Goal: Task Accomplishment & Management: Complete application form

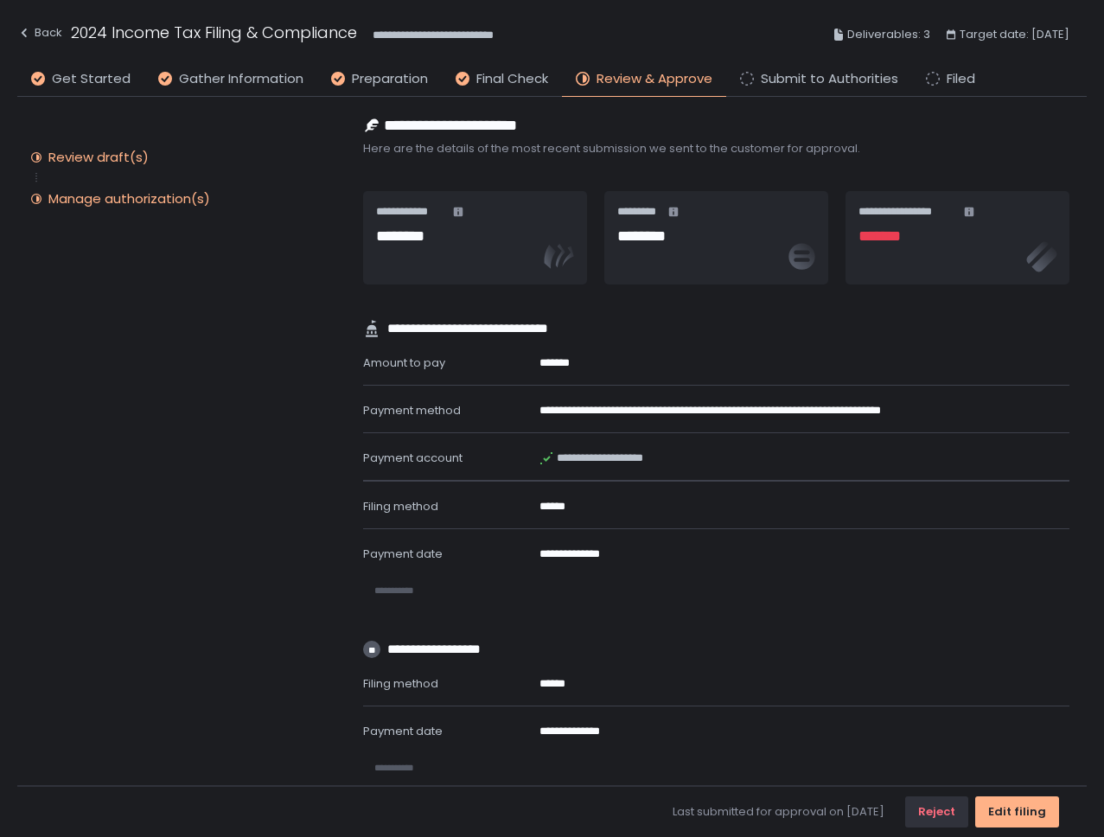
click at [153, 190] on div "Manage authorization(s)" at bounding box center [129, 198] width 162 height 17
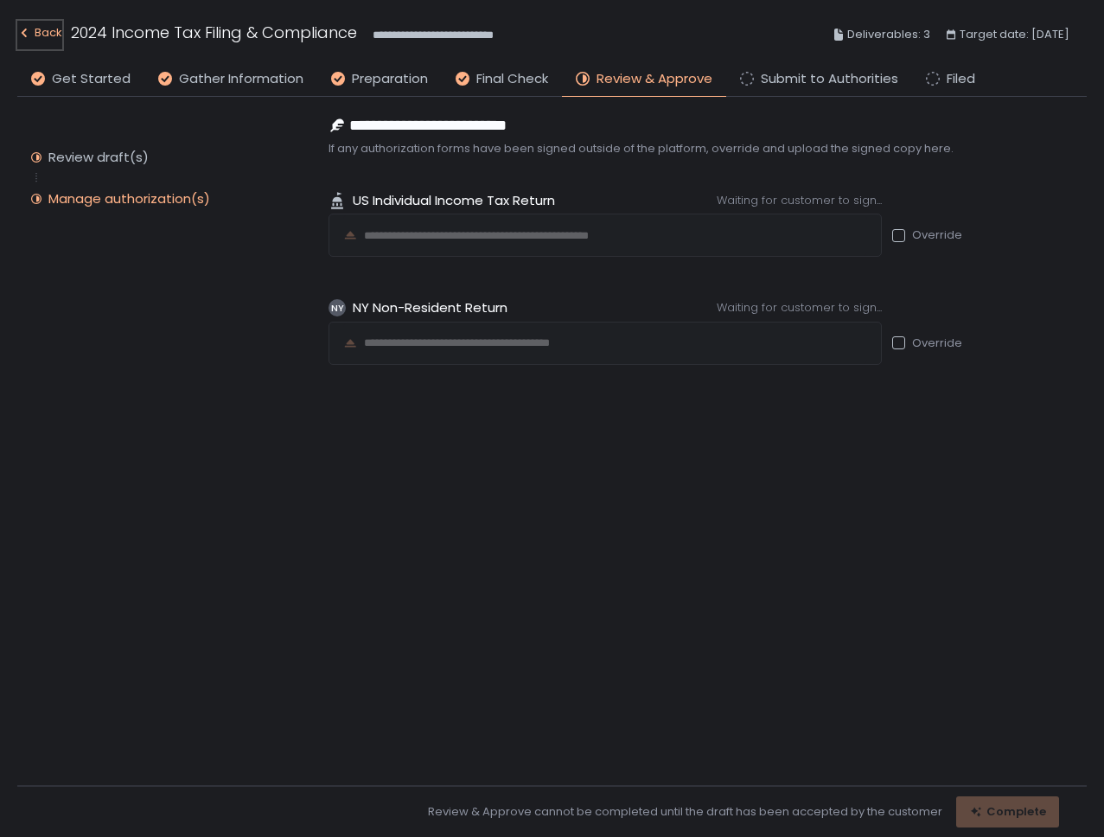
click at [40, 27] on div "Back" at bounding box center [39, 32] width 45 height 21
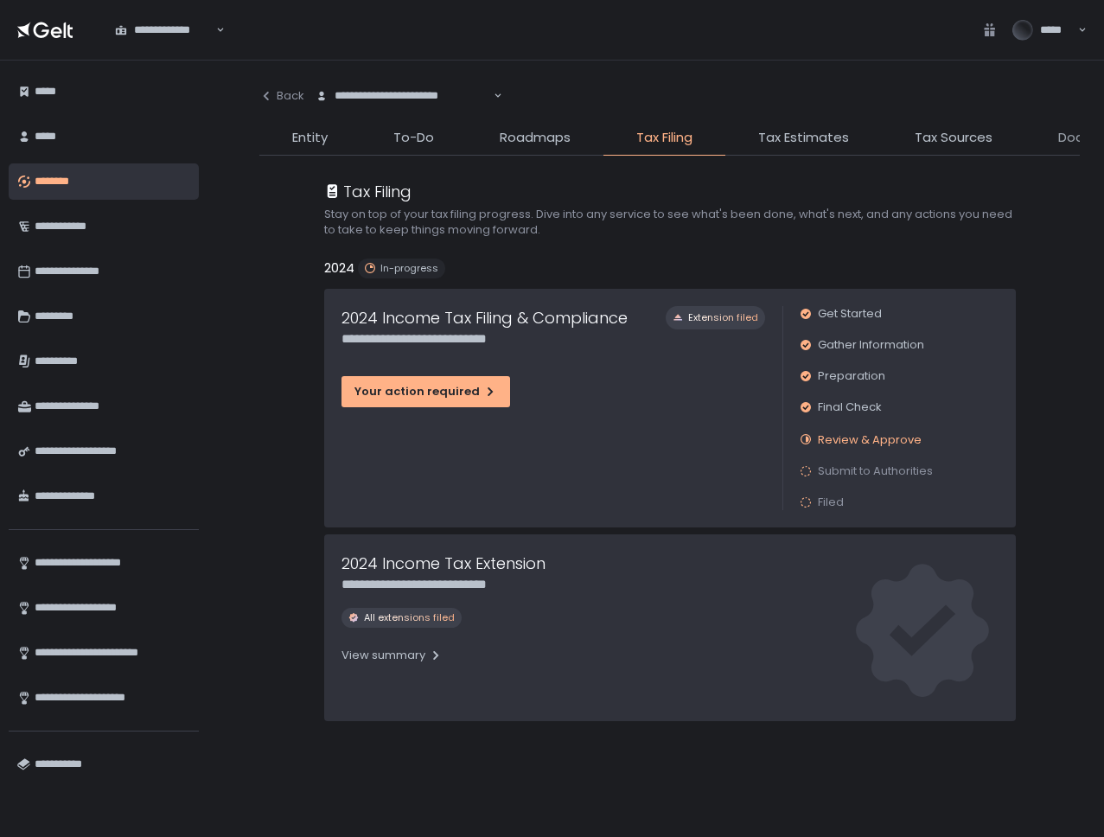
click at [1063, 136] on span "Documents" at bounding box center [1095, 138] width 75 height 20
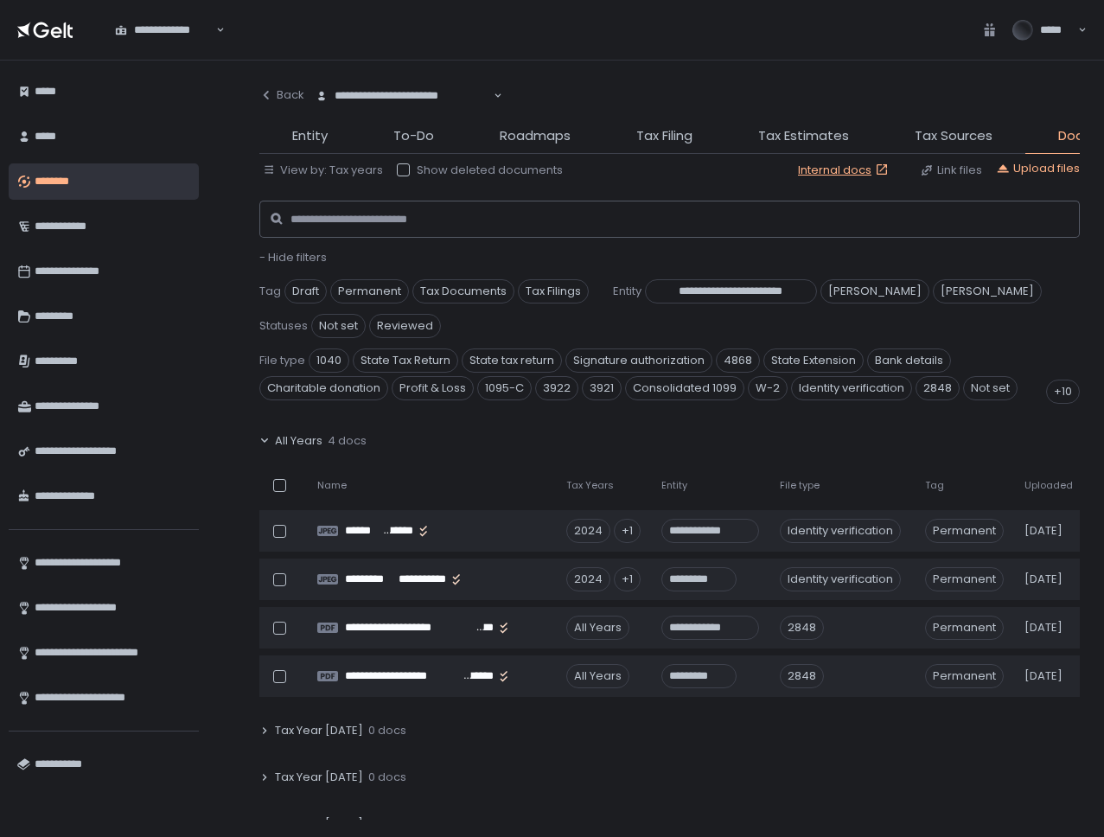
click at [405, 167] on div at bounding box center [403, 169] width 13 height 13
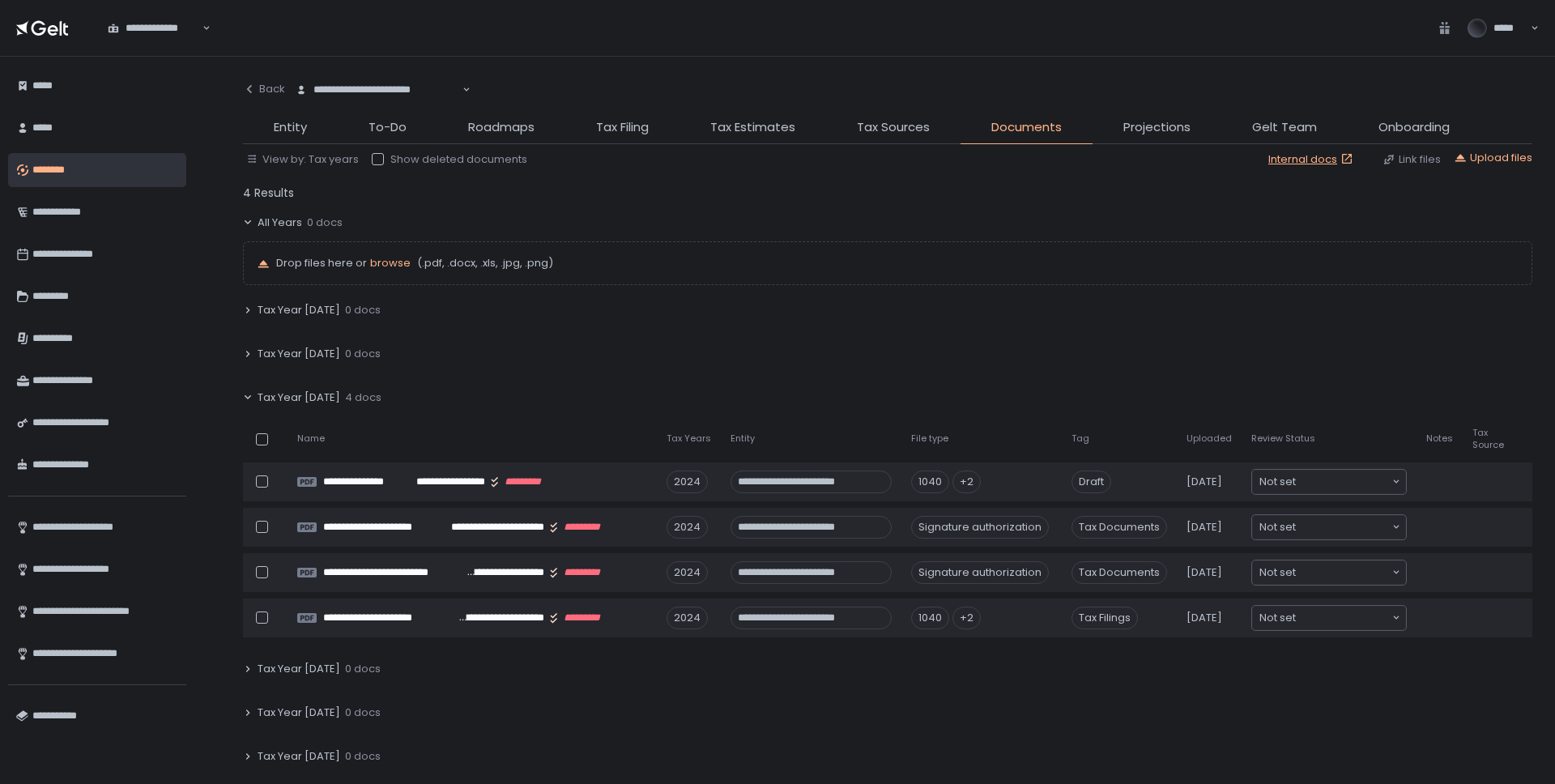
click at [839, 199] on div "4 Results" at bounding box center [887, 193] width 1289 height 22
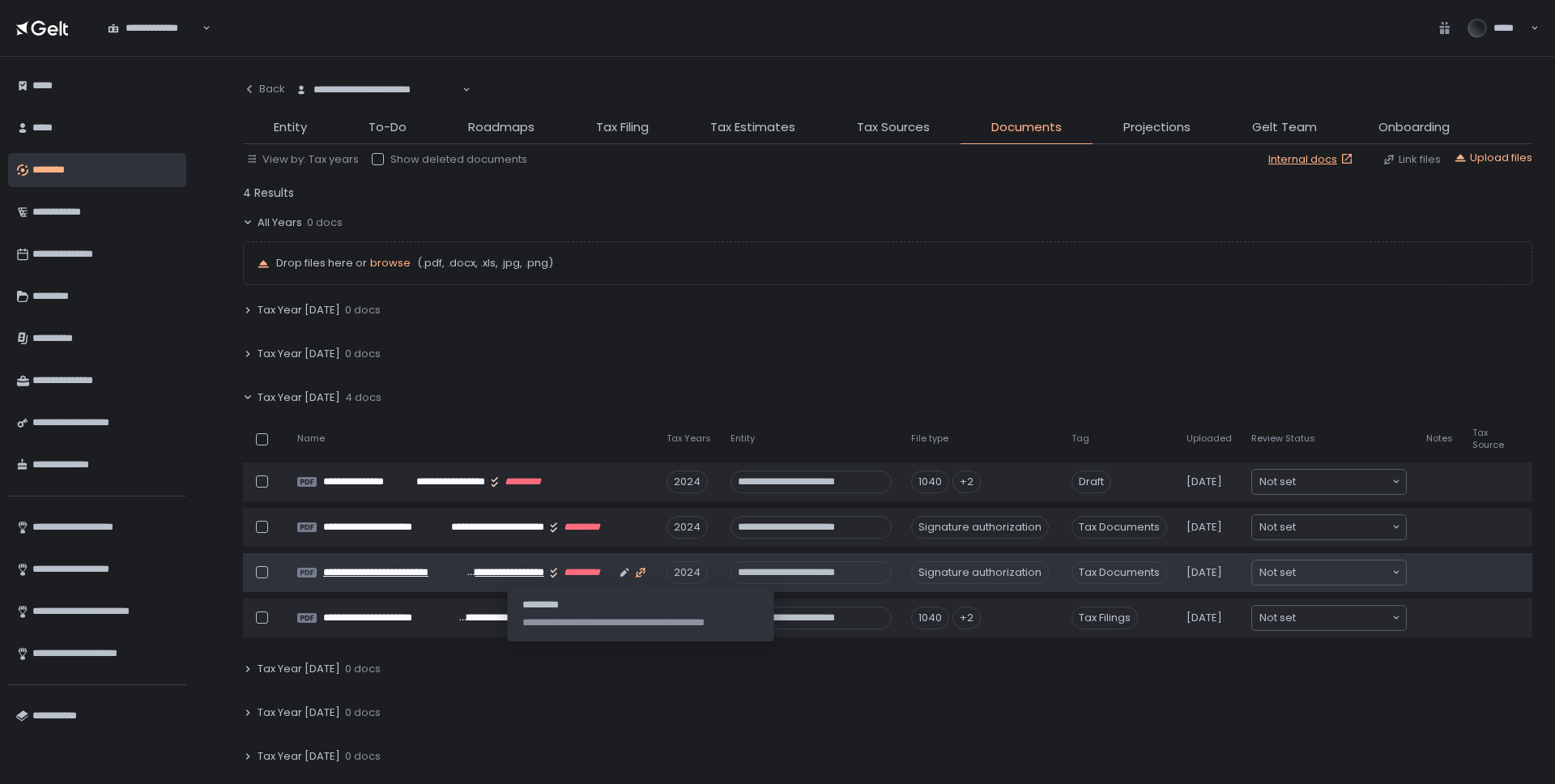
click at [645, 571] on icon "button" at bounding box center [641, 572] width 13 height 13
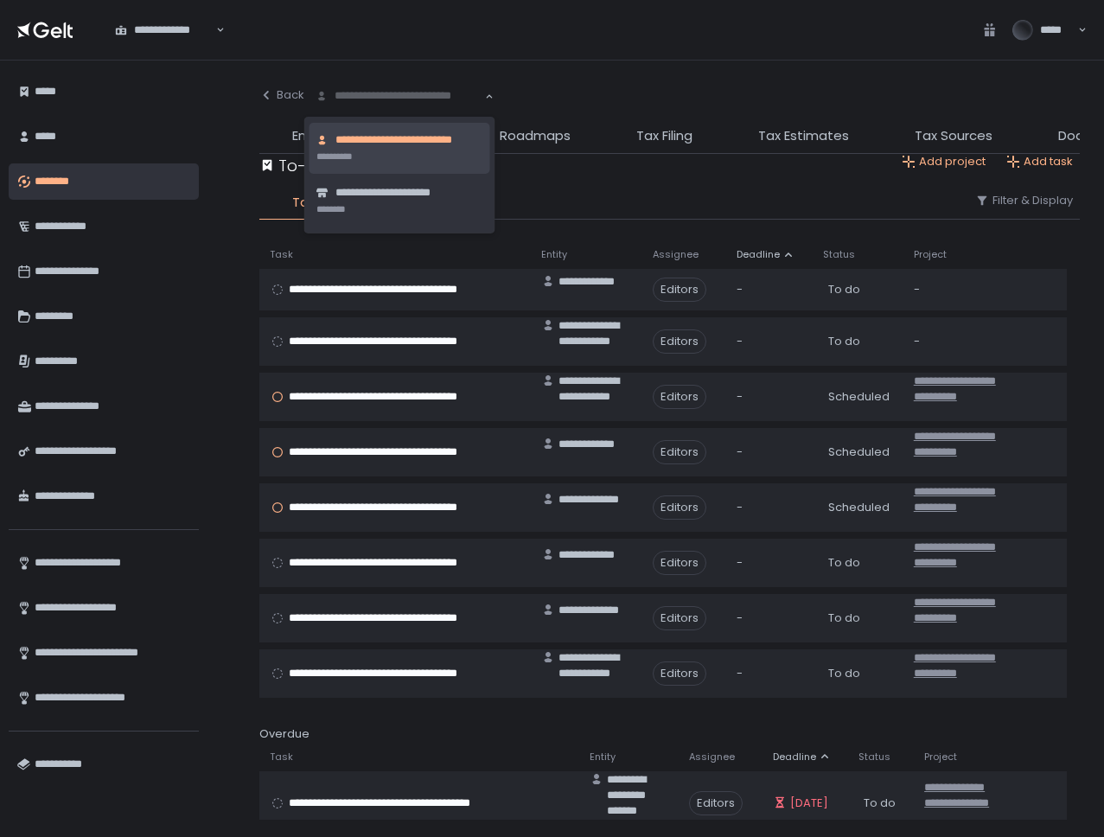
click at [395, 93] on div "**********" at bounding box center [399, 95] width 171 height 17
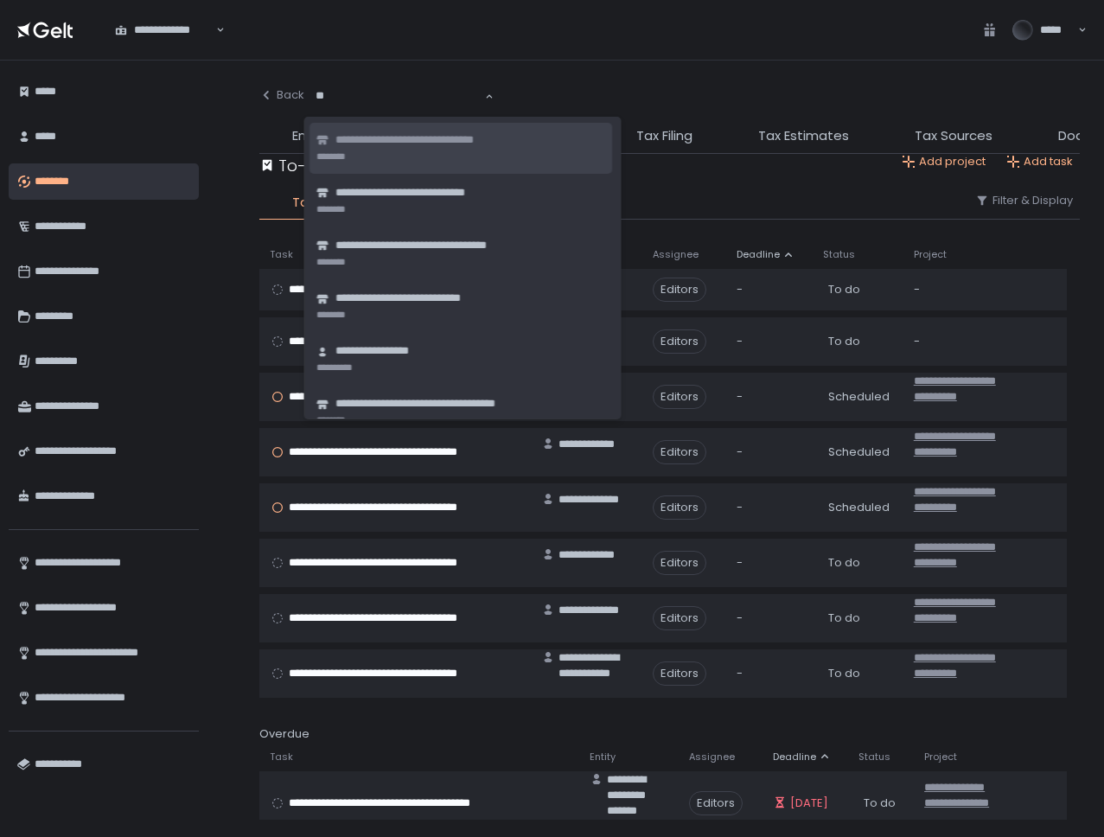
type input "*"
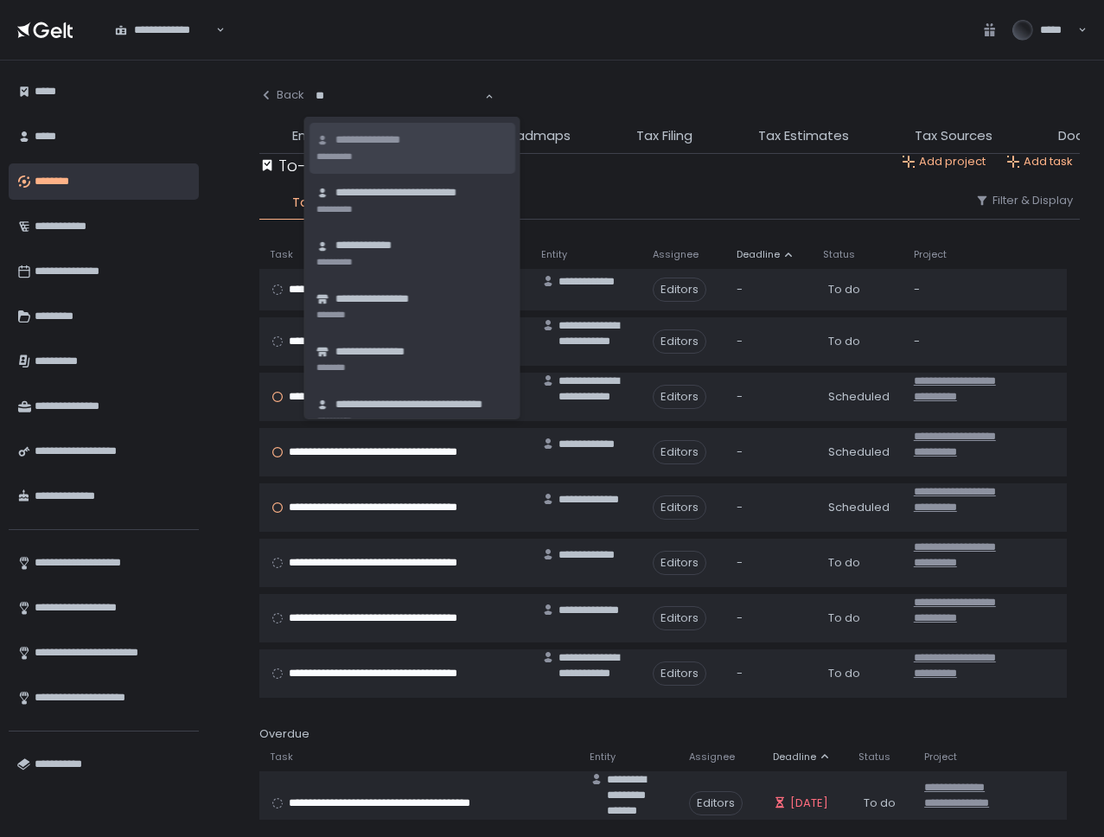
type input "***"
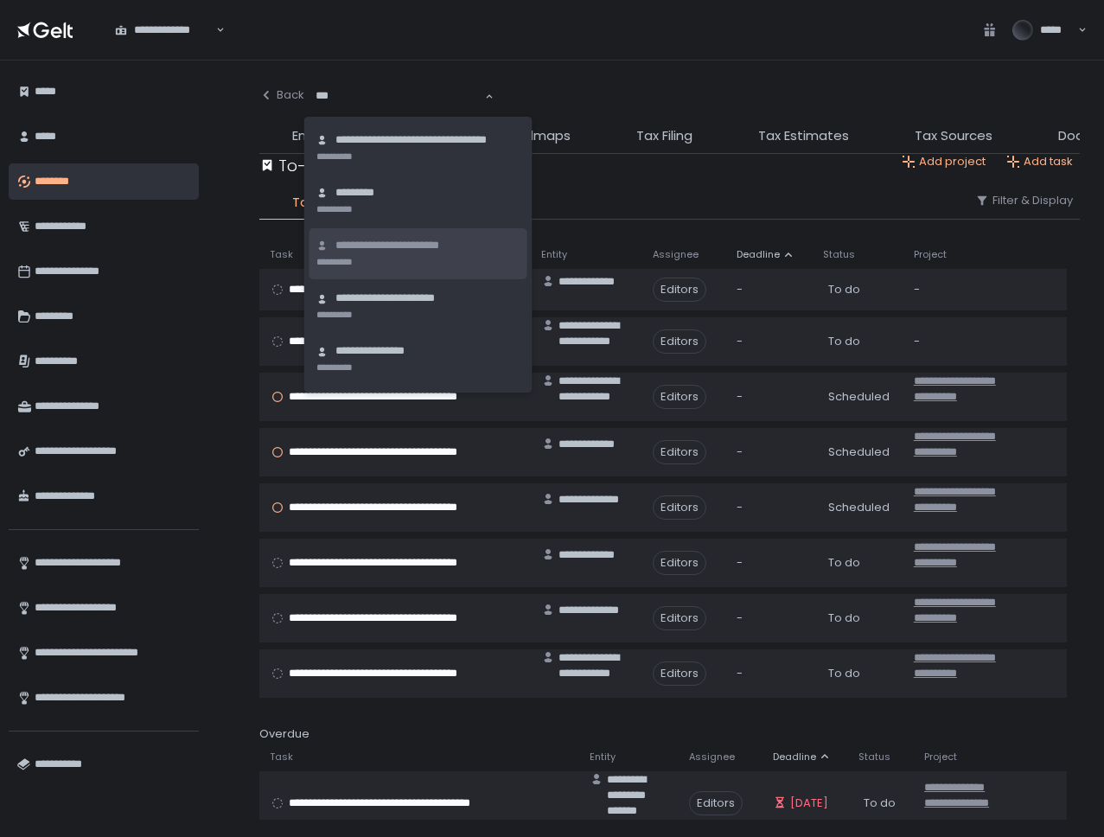
click at [416, 254] on li "**********" at bounding box center [418, 253] width 218 height 51
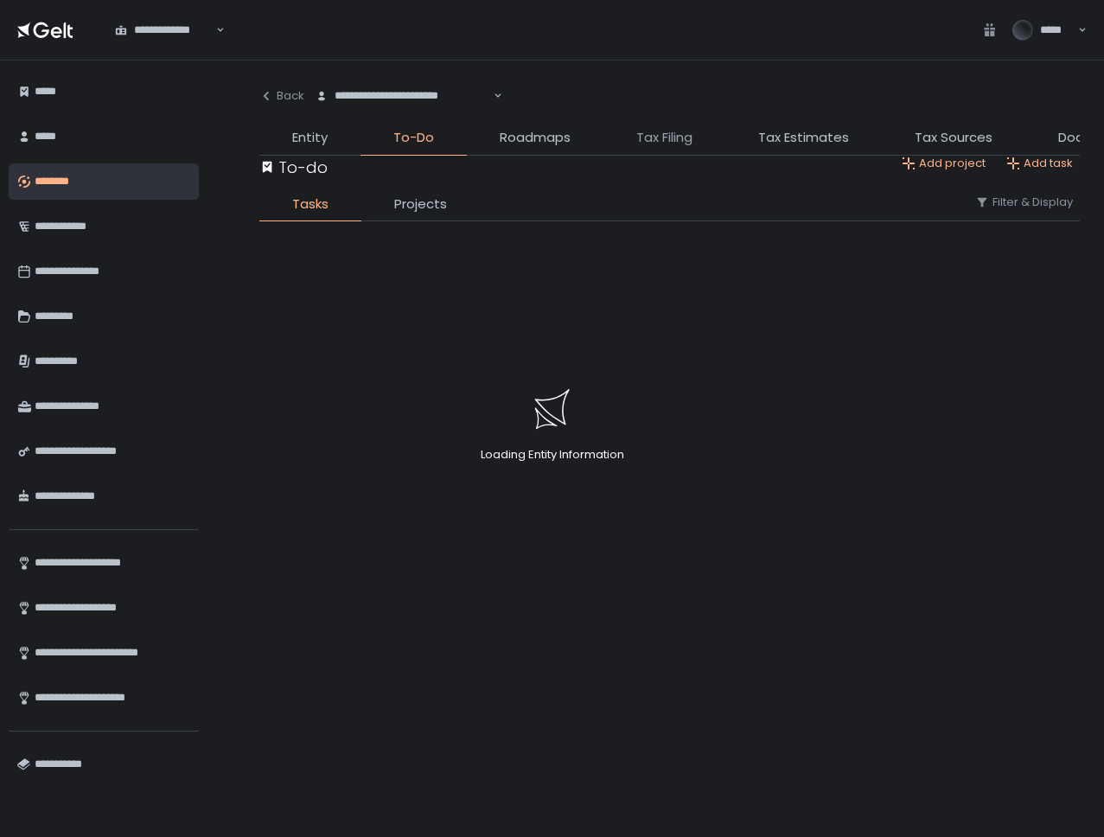
click at [670, 129] on div "Loading Entity Information" at bounding box center [552, 418] width 1104 height 837
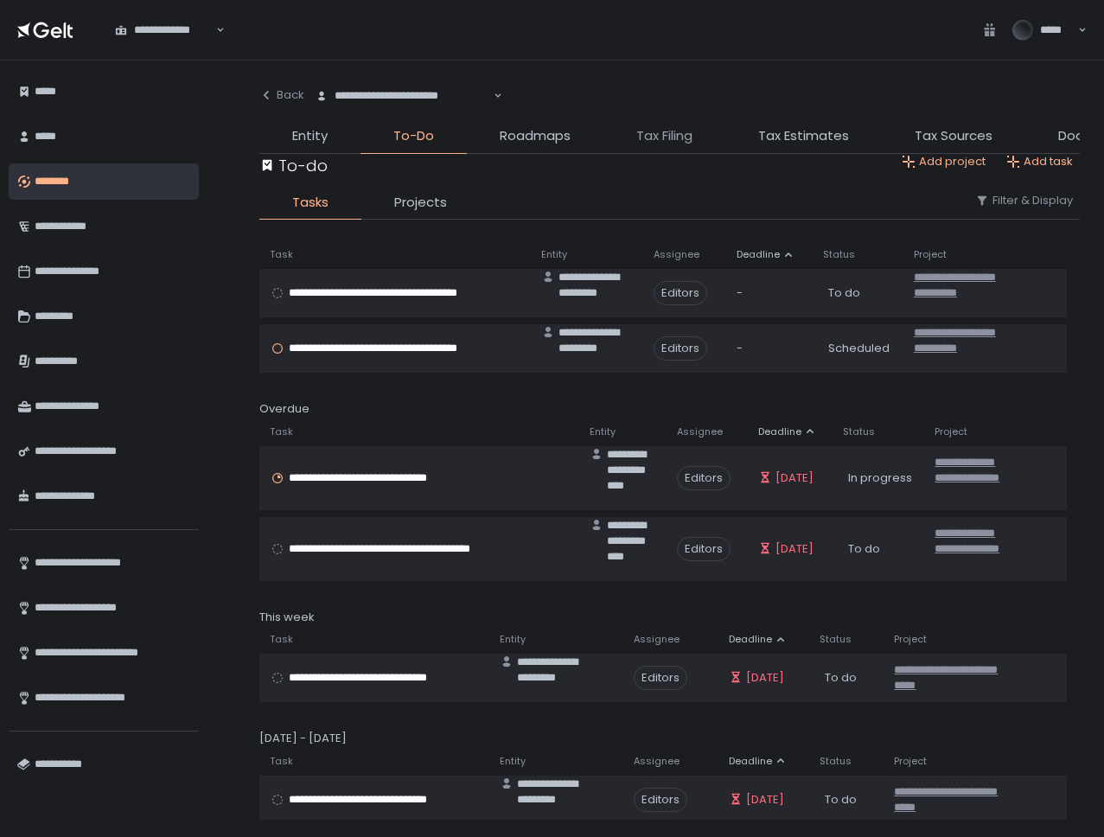
click at [668, 137] on span "Tax Filing" at bounding box center [664, 136] width 56 height 20
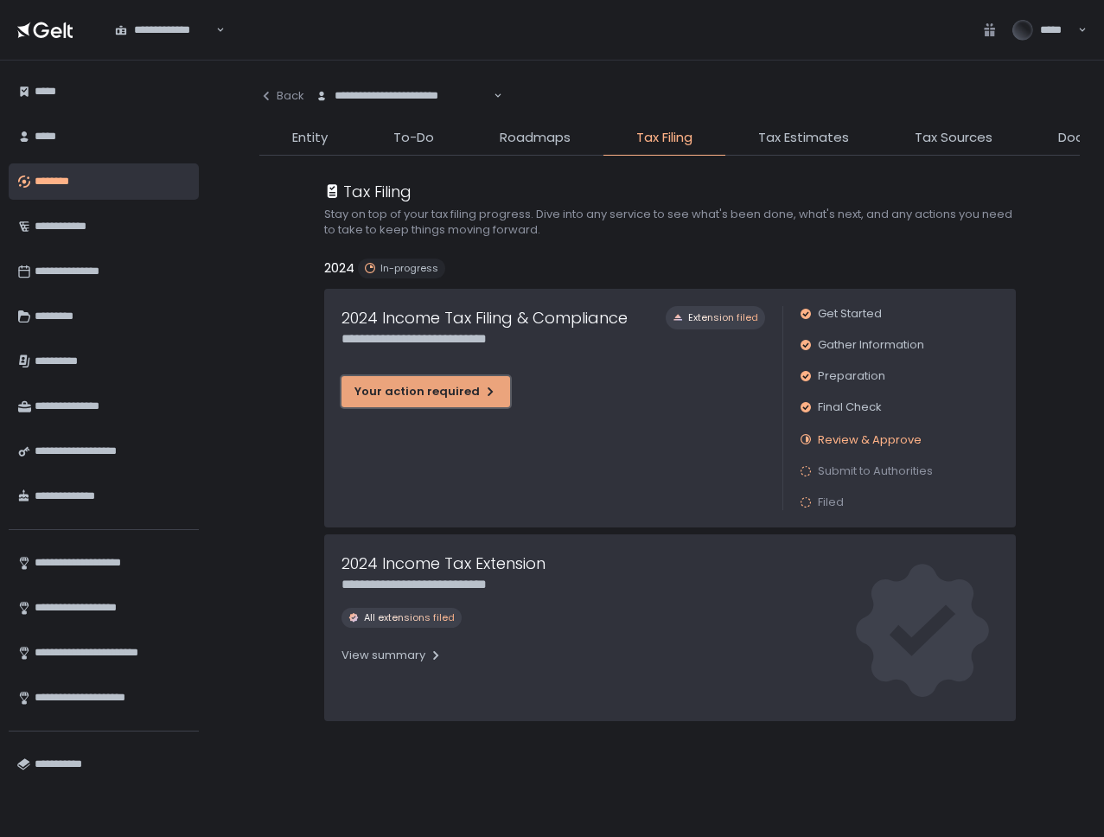
click at [418, 388] on div "Your action required" at bounding box center [425, 392] width 143 height 16
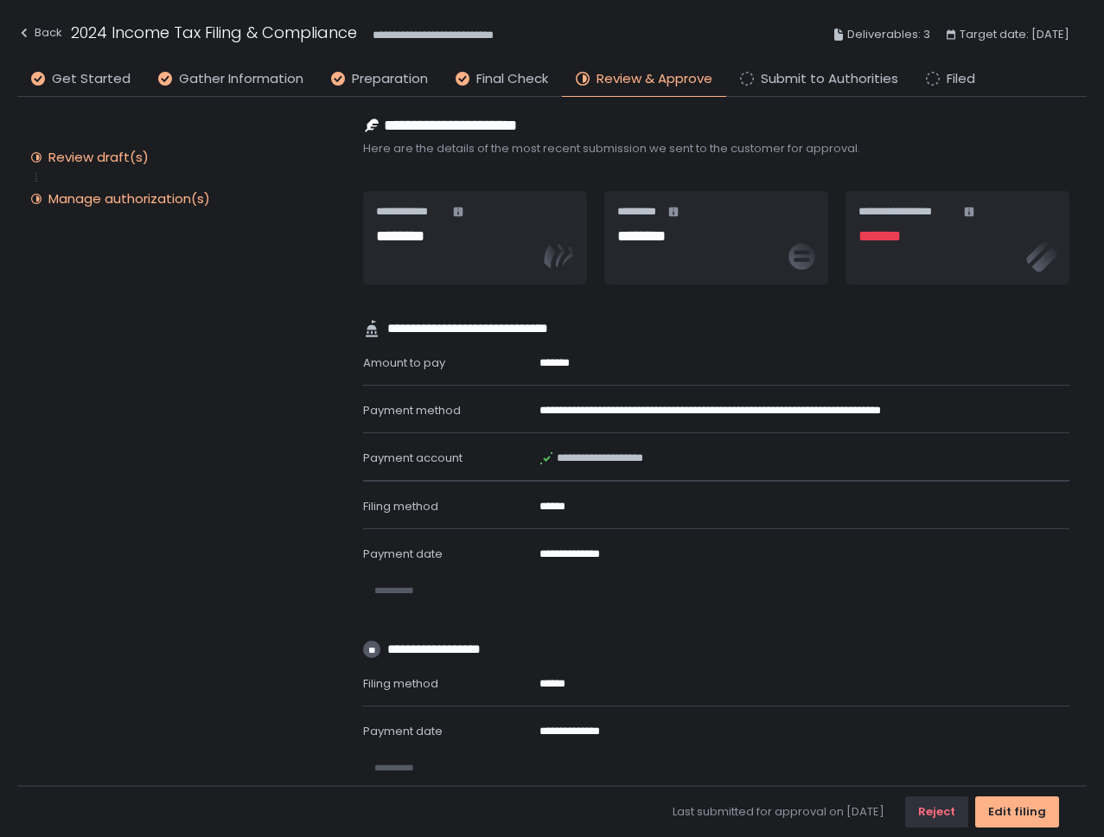
click at [112, 203] on div "Manage authorization(s)" at bounding box center [129, 198] width 162 height 17
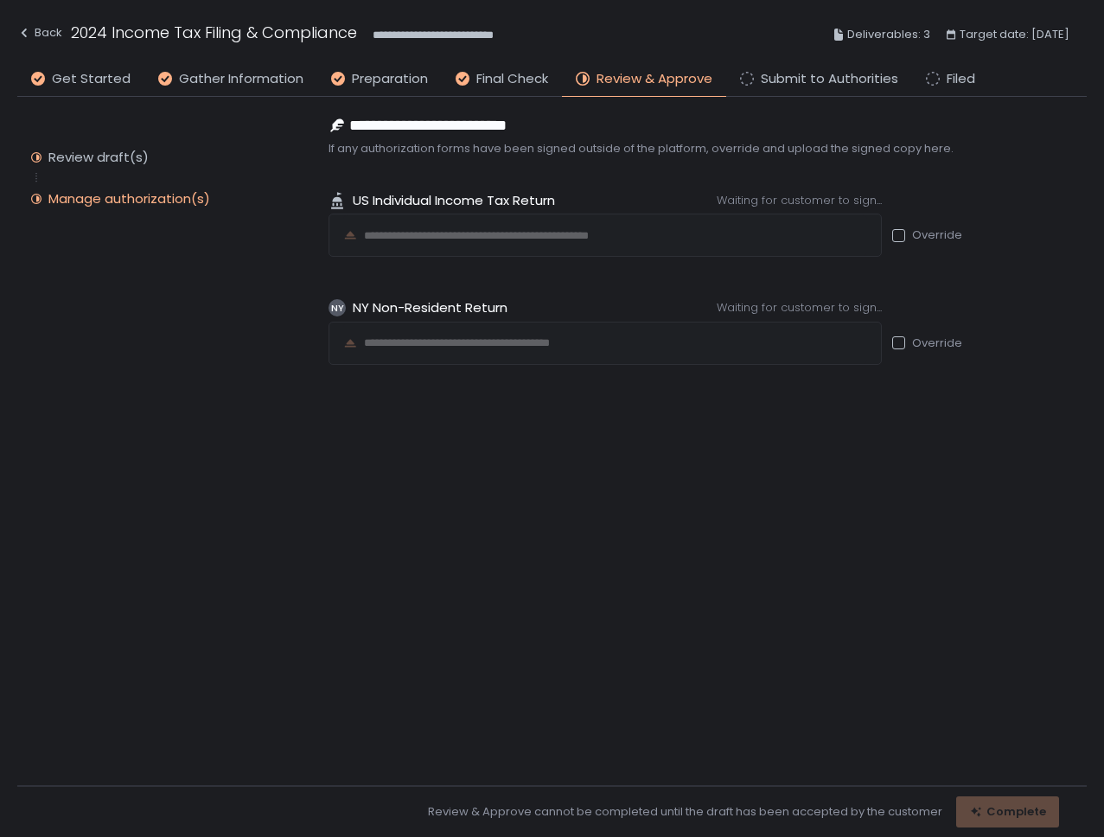
click at [793, 668] on div "**********" at bounding box center [708, 441] width 758 height 689
click at [44, 29] on div "Back" at bounding box center [39, 32] width 45 height 21
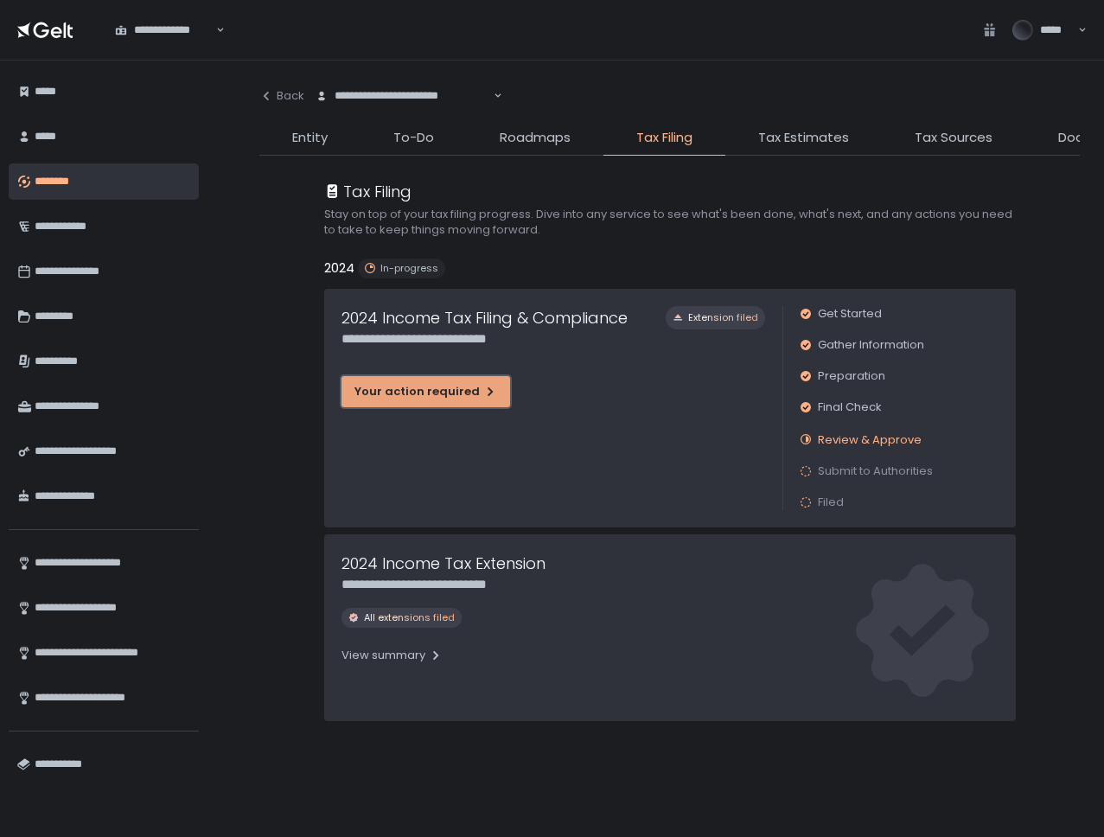
click at [445, 377] on button "Your action required" at bounding box center [425, 391] width 169 height 31
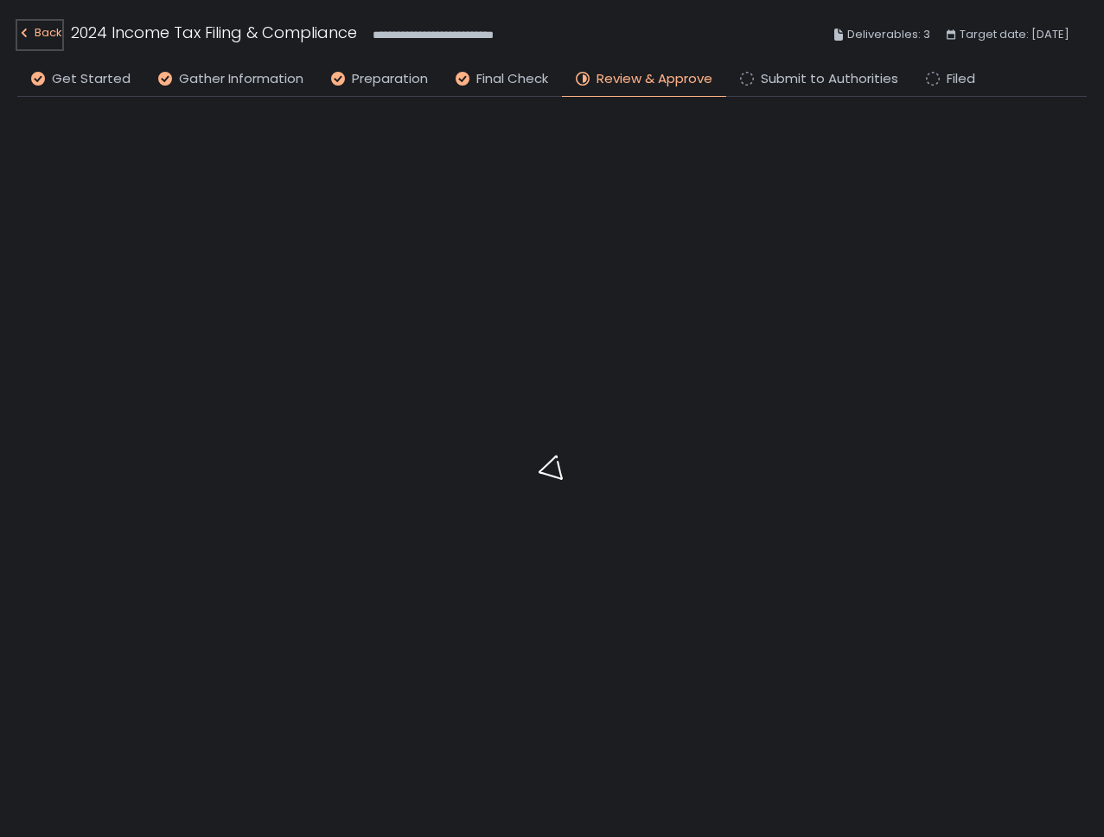
click at [48, 34] on div "Back" at bounding box center [39, 32] width 45 height 21
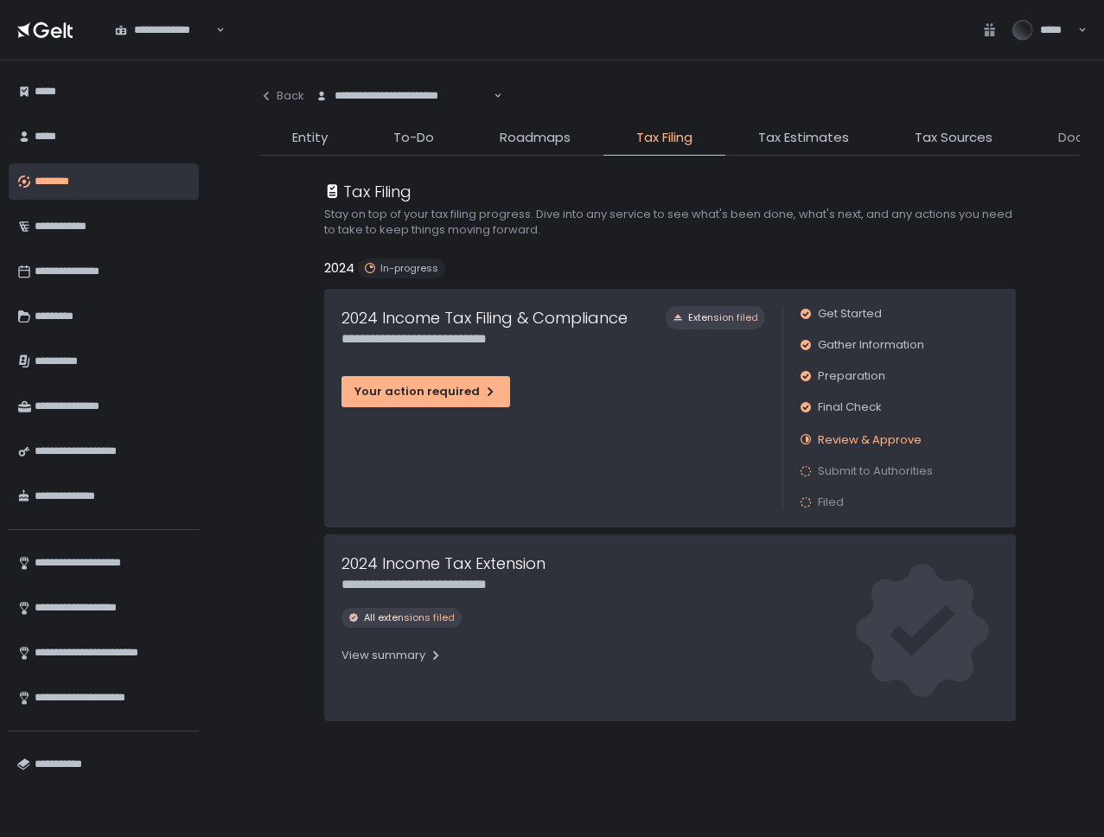
click at [1058, 138] on span "Documents" at bounding box center [1095, 138] width 75 height 20
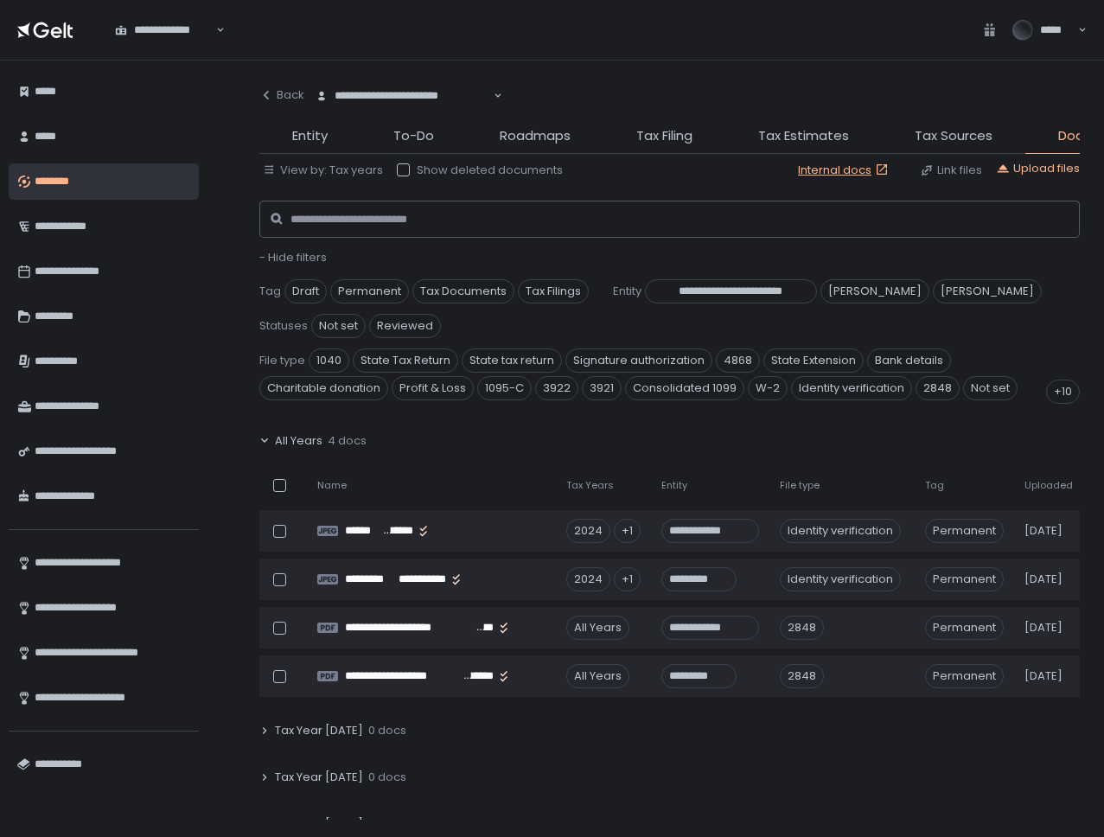
click at [399, 163] on div at bounding box center [403, 169] width 13 height 13
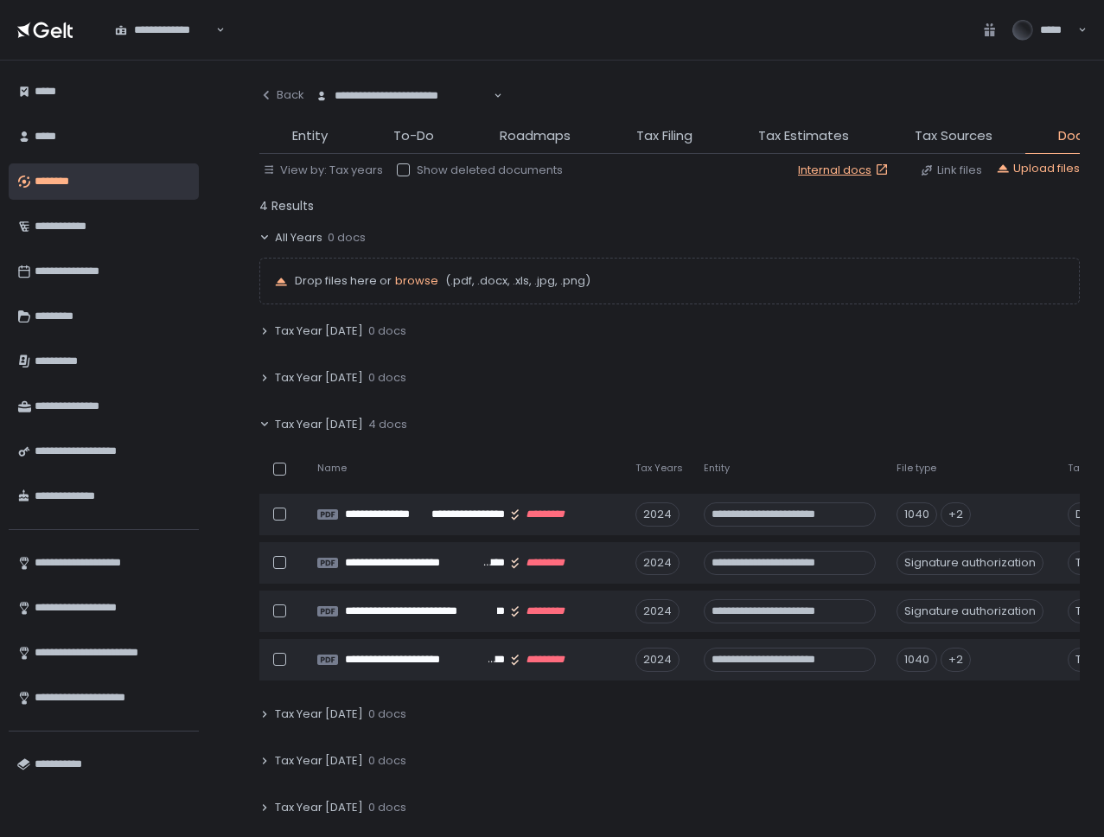
drag, startPoint x: 678, startPoint y: 818, endPoint x: 770, endPoint y: 813, distance: 92.6
click at [770, 813] on div "**********" at bounding box center [669, 552] width 820 height 669
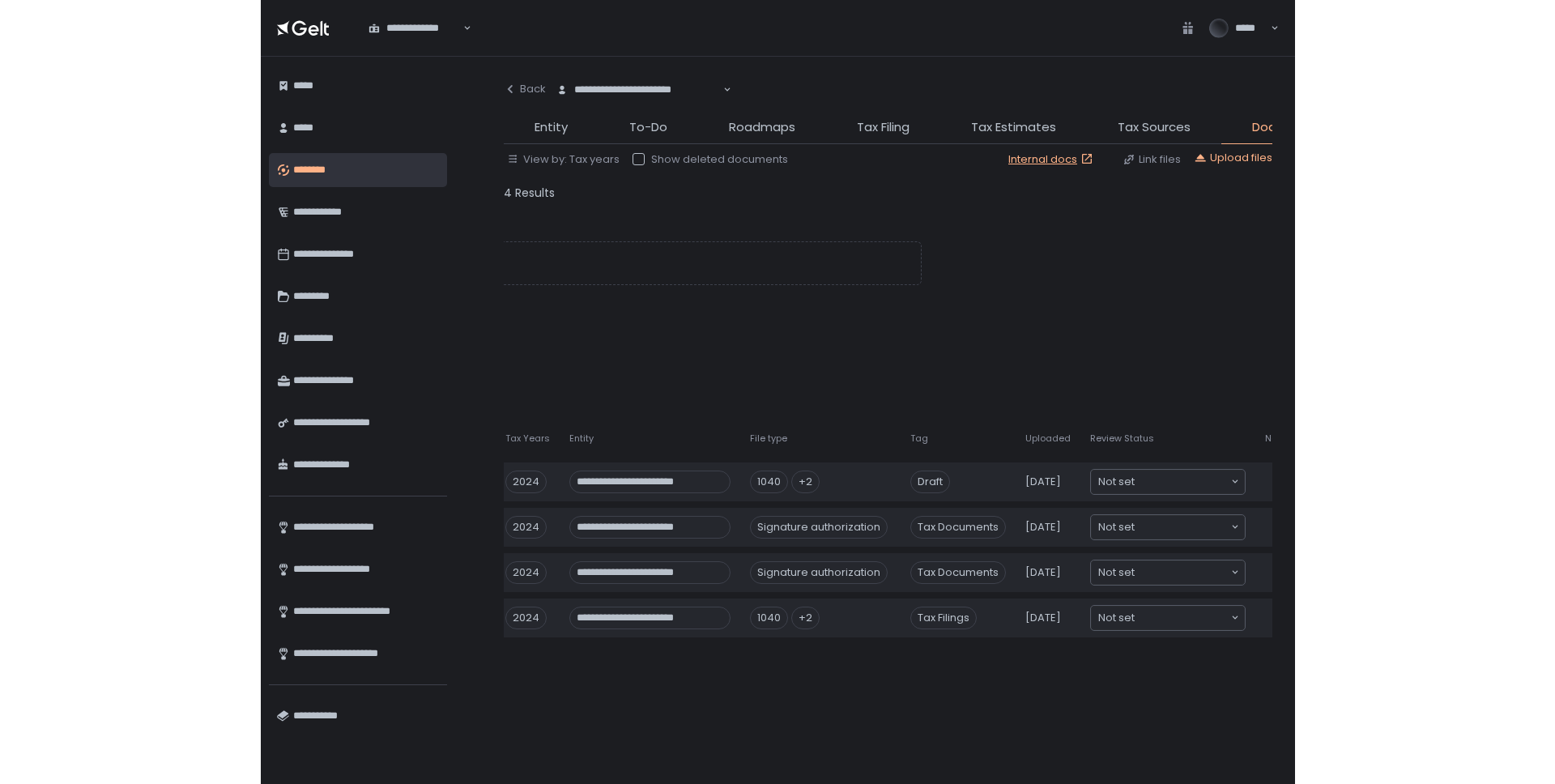
scroll to position [0, 392]
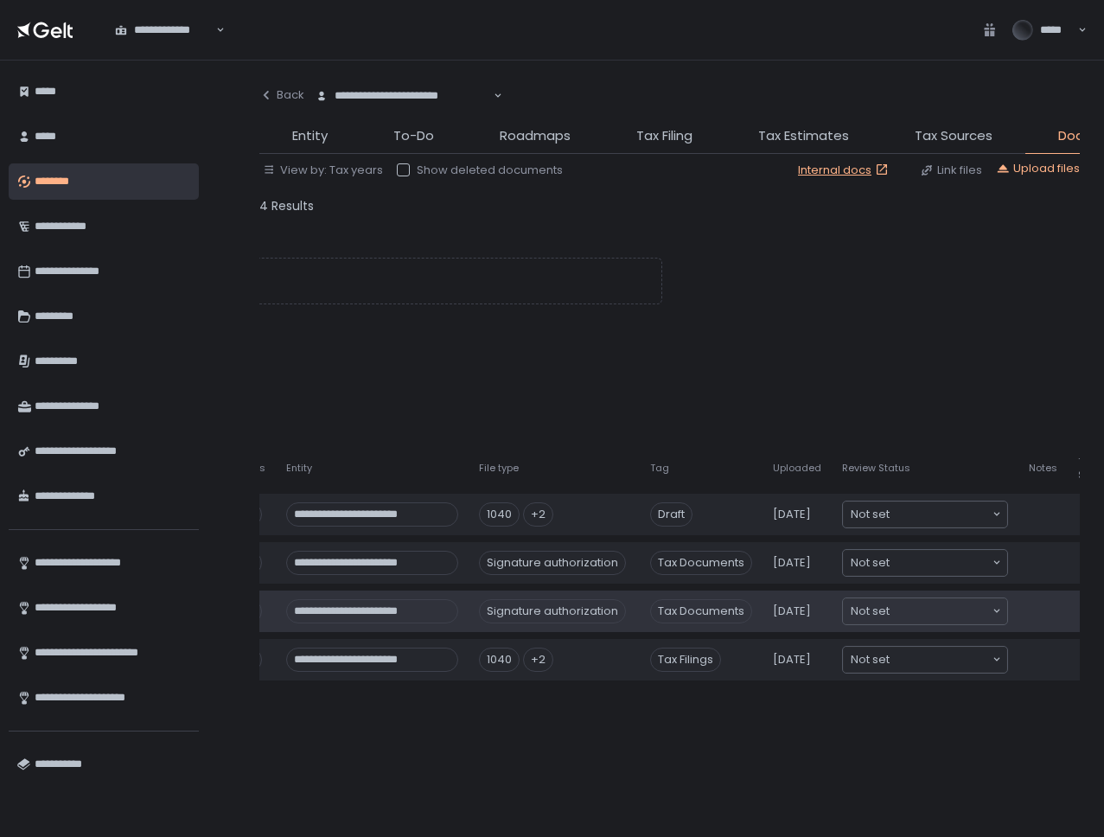
click at [1024, 612] on td at bounding box center [1042, 610] width 49 height 41
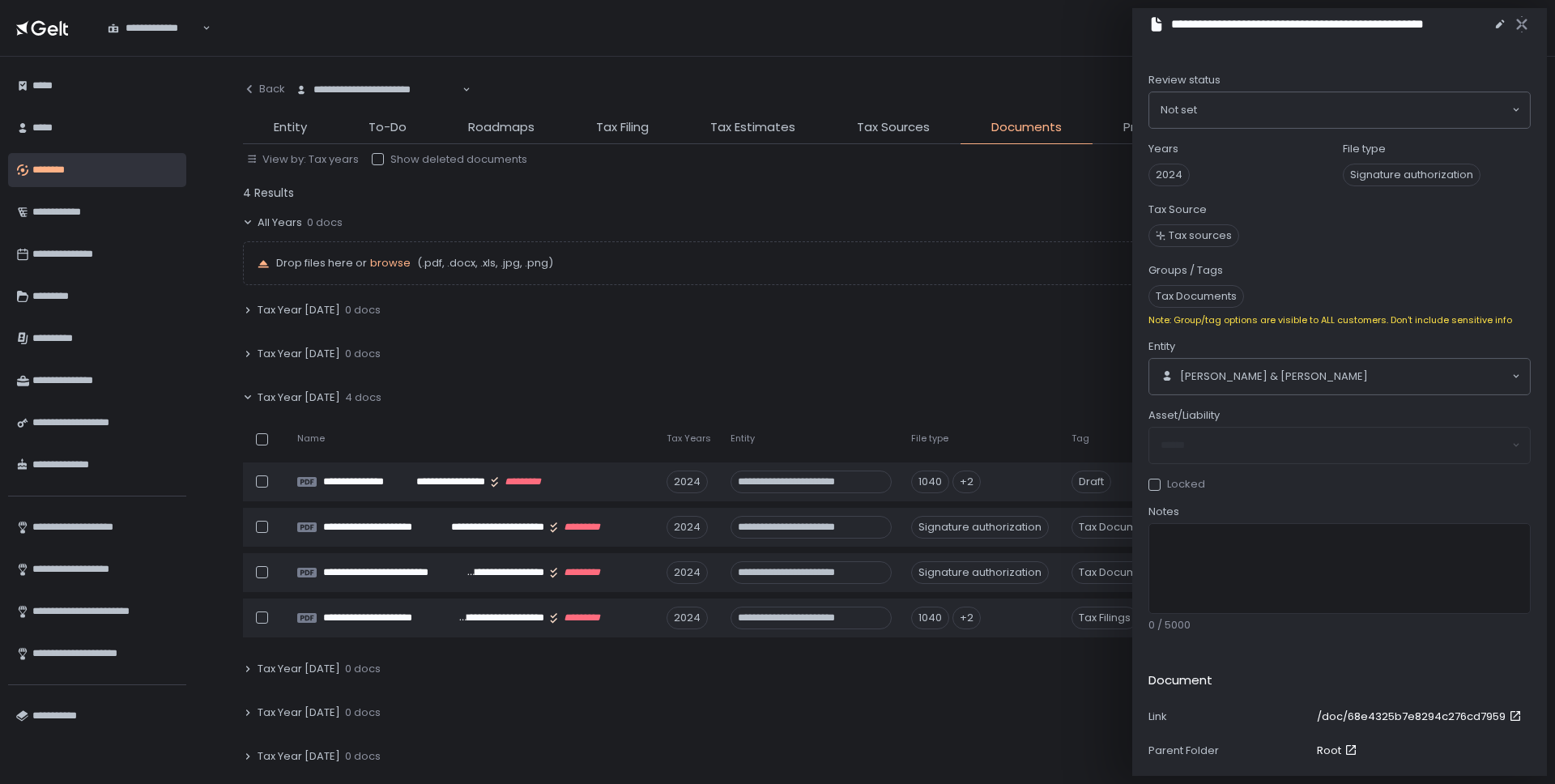
scroll to position [440, 0]
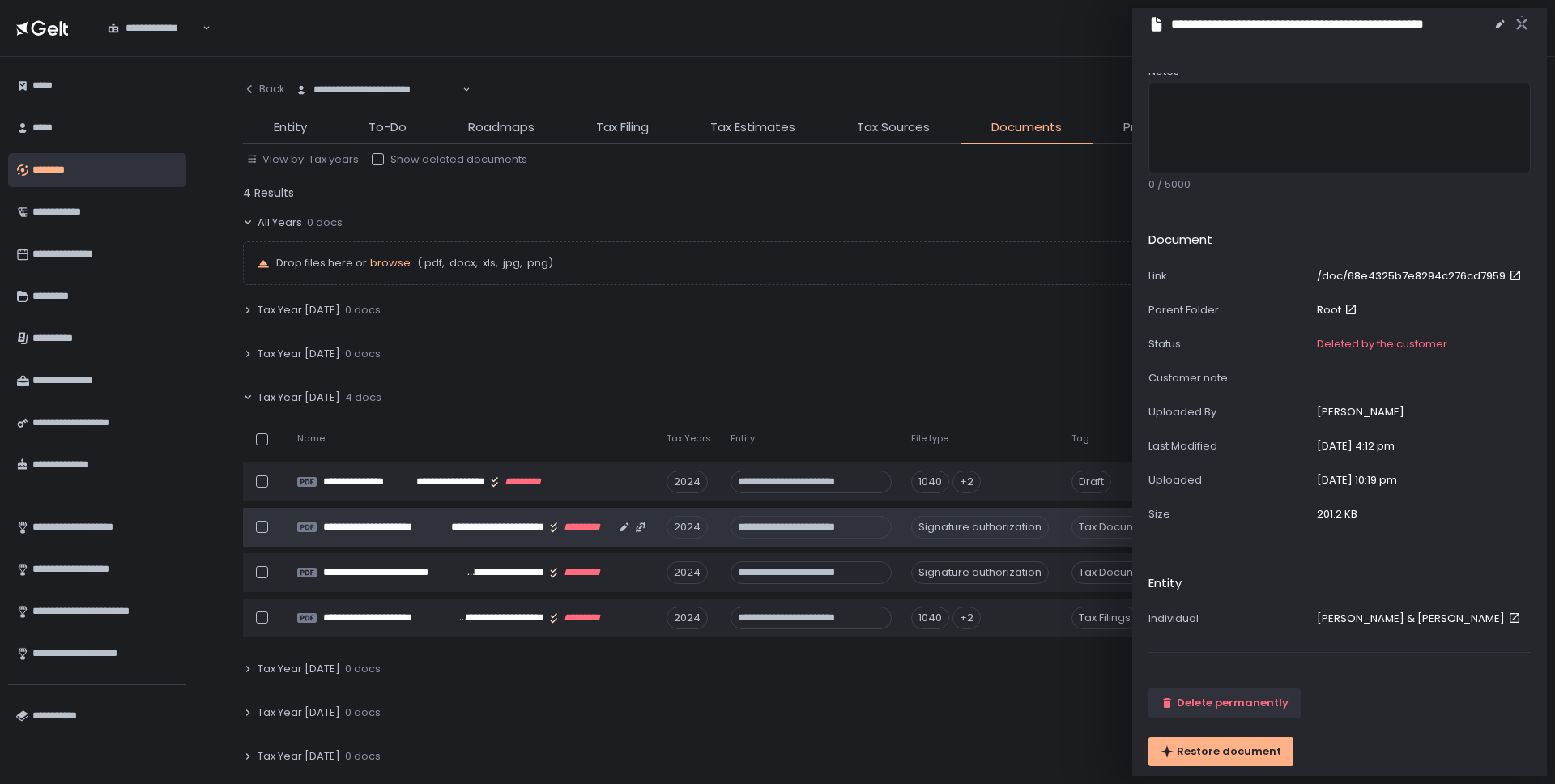
click at [1033, 525] on td "Tax Documents" at bounding box center [1118, 526] width 115 height 38
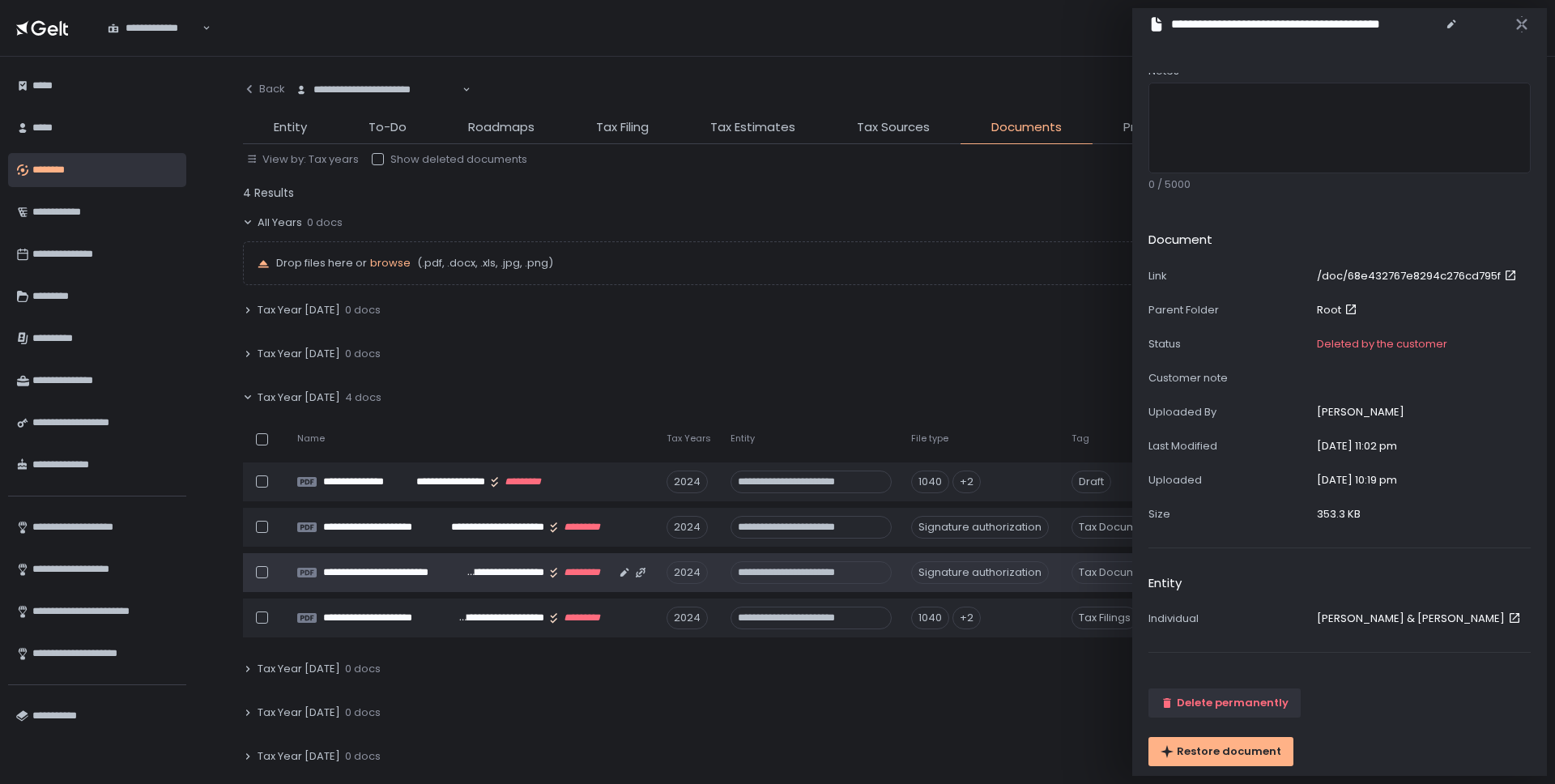
click at [1033, 559] on td "Tax Documents" at bounding box center [1118, 571] width 115 height 38
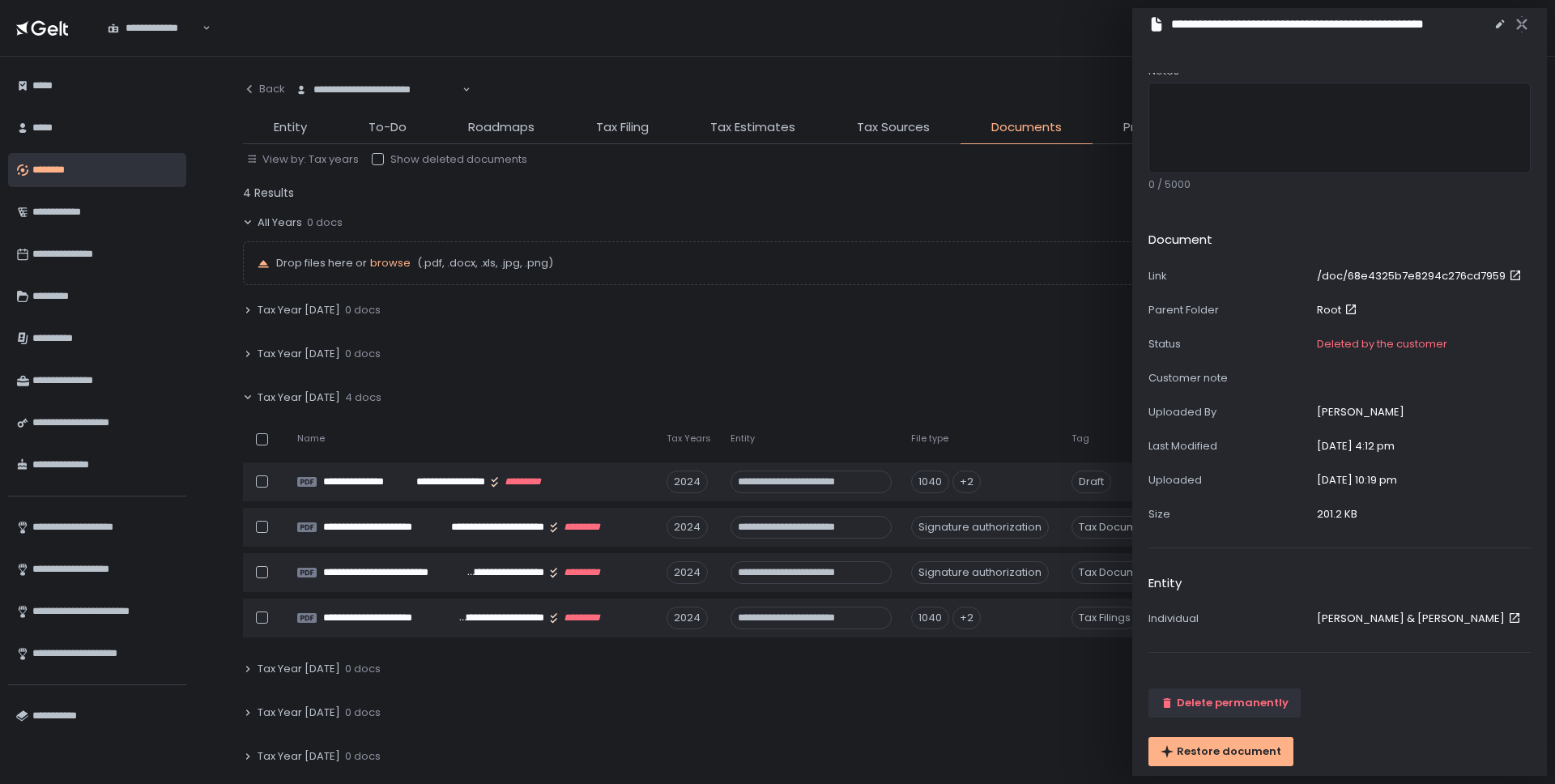
click at [377, 159] on div at bounding box center [378, 158] width 12 height 12
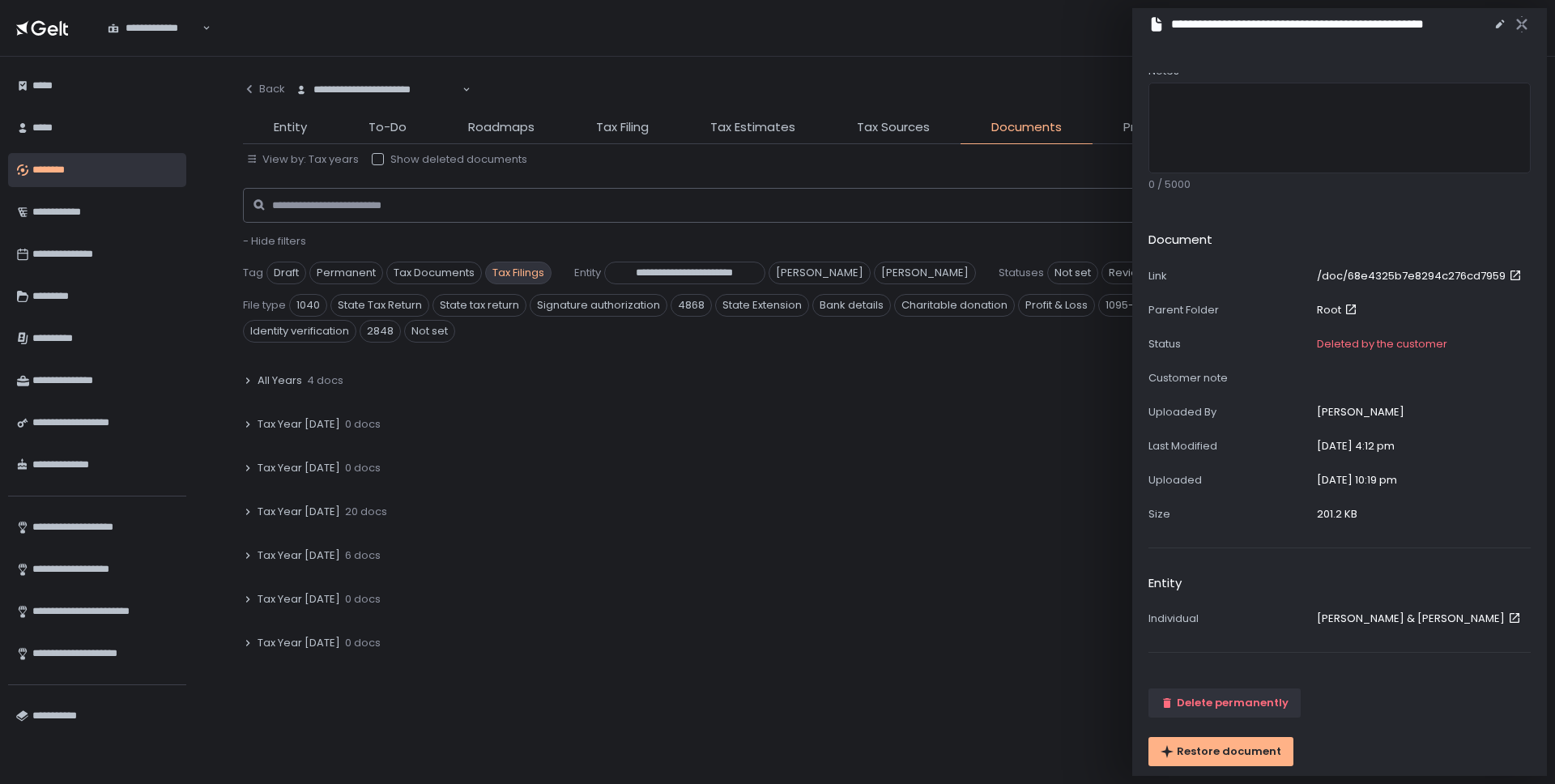
drag, startPoint x: 577, startPoint y: 312, endPoint x: 530, endPoint y: 266, distance: 65.8
click at [577, 312] on span "Signature authorization" at bounding box center [598, 305] width 138 height 22
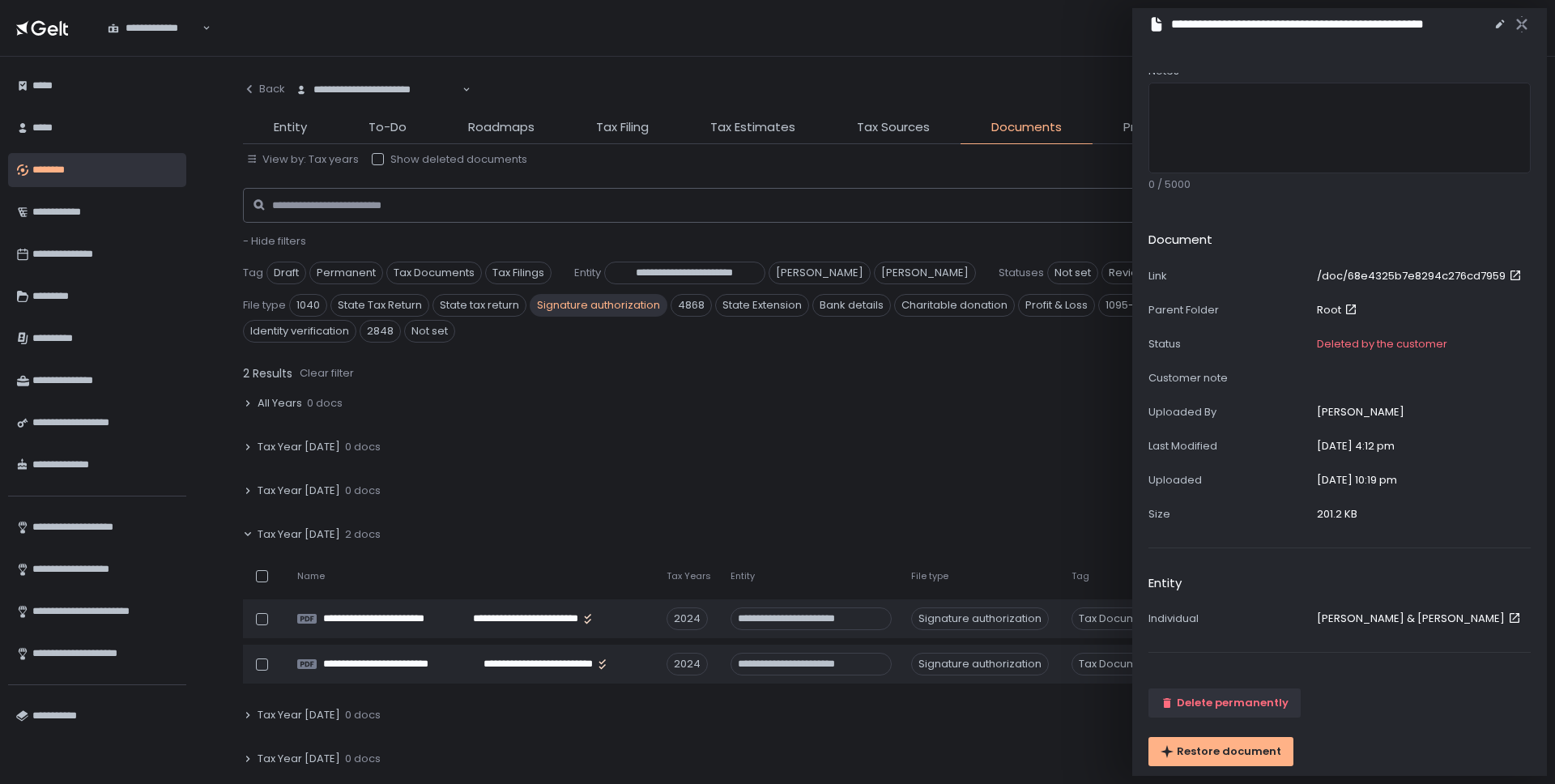
click at [379, 158] on div at bounding box center [378, 158] width 12 height 12
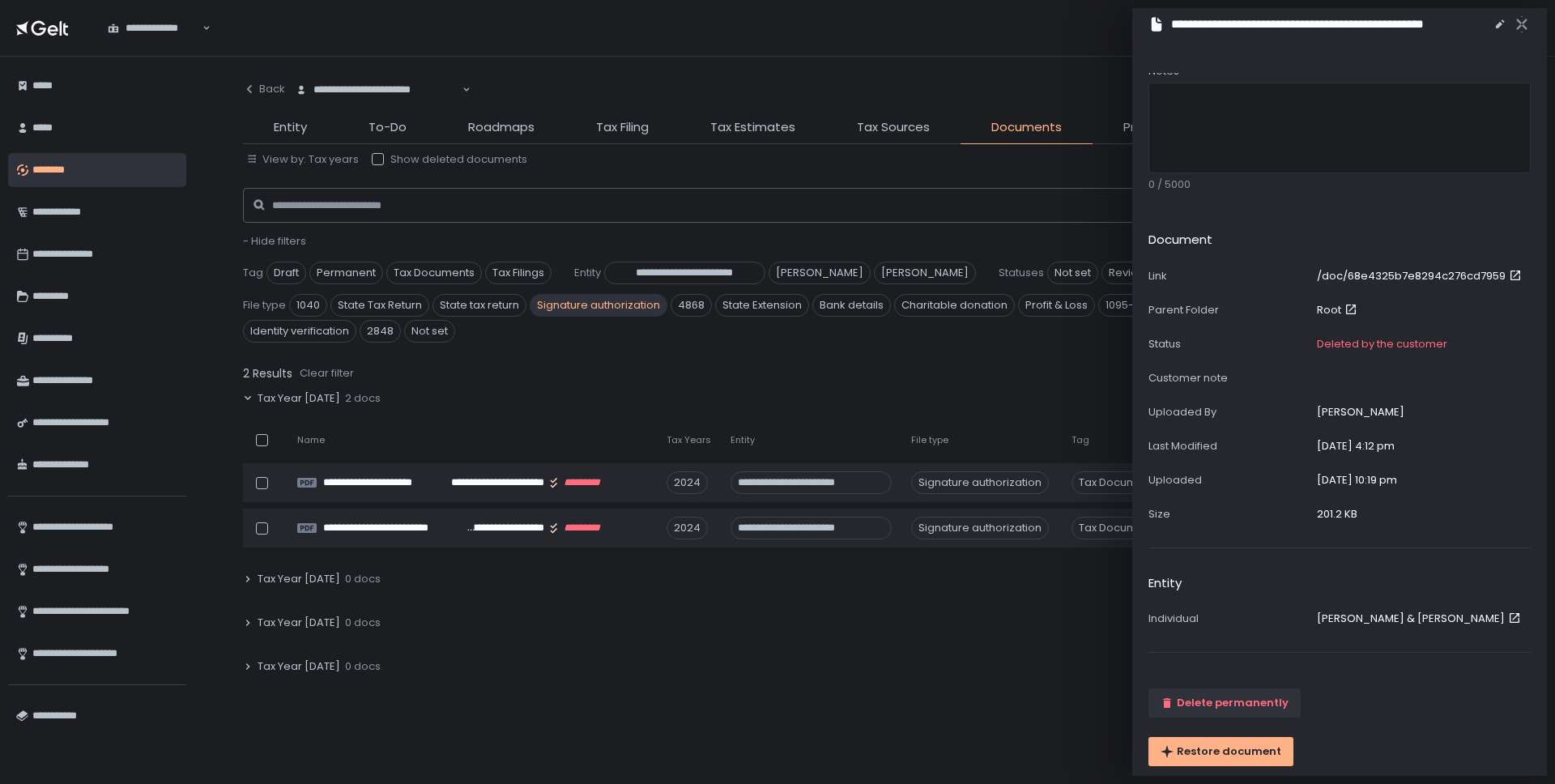
scroll to position [170, 0]
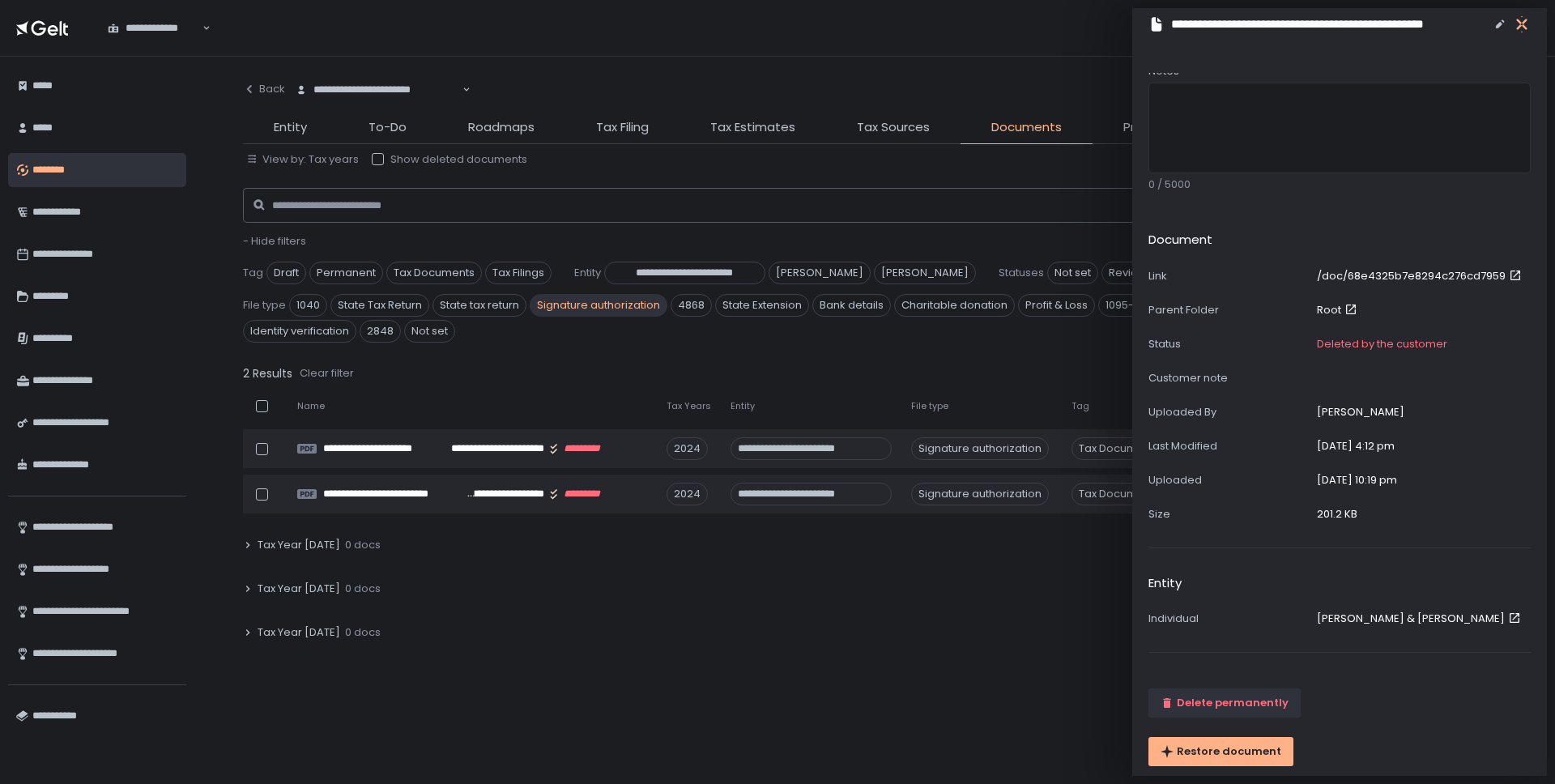
click at [1033, 27] on icon "button" at bounding box center [1520, 25] width 10 height 21
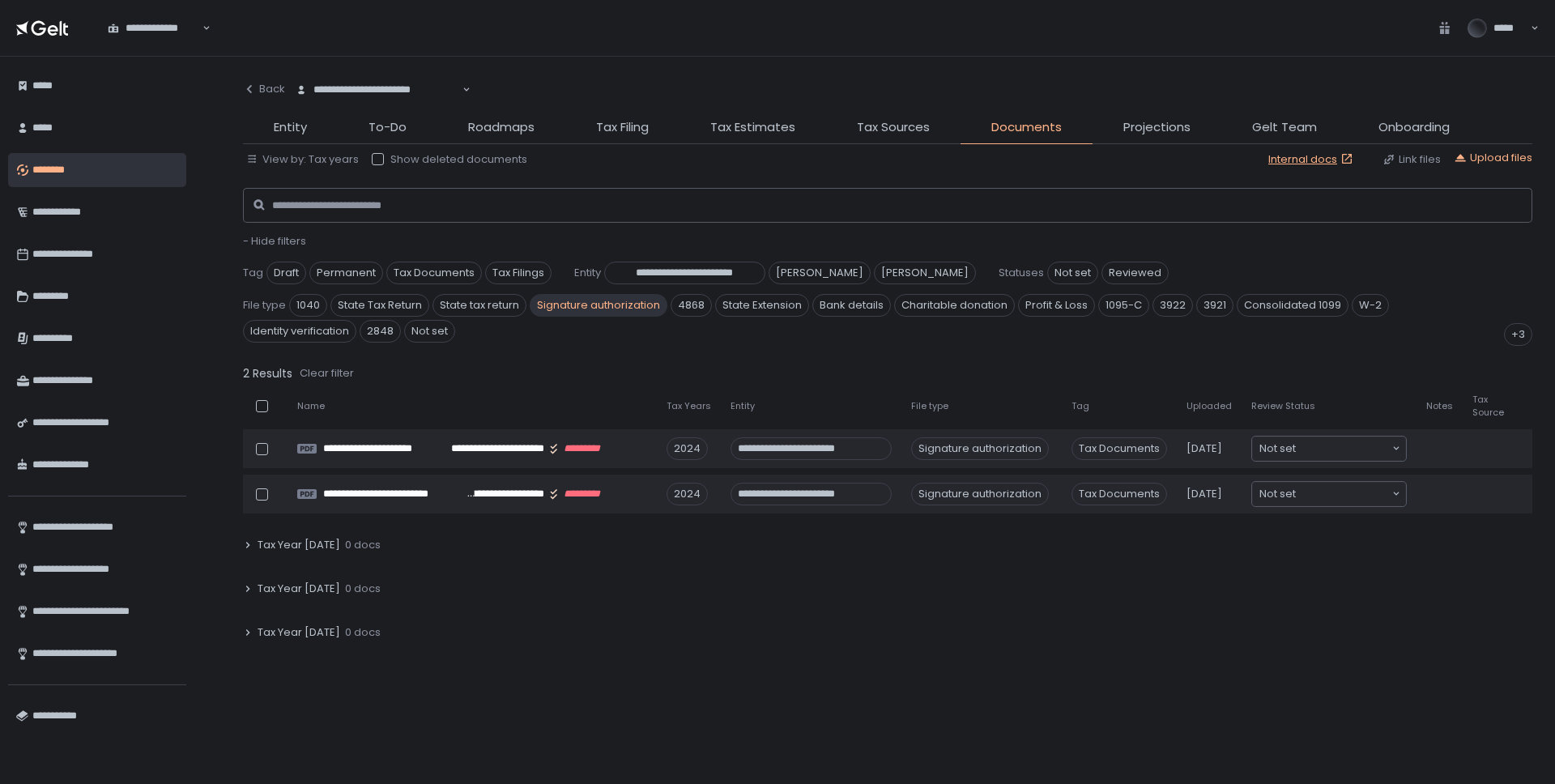
click at [365, 92] on div "**********" at bounding box center [378, 89] width 169 height 16
type input "****"
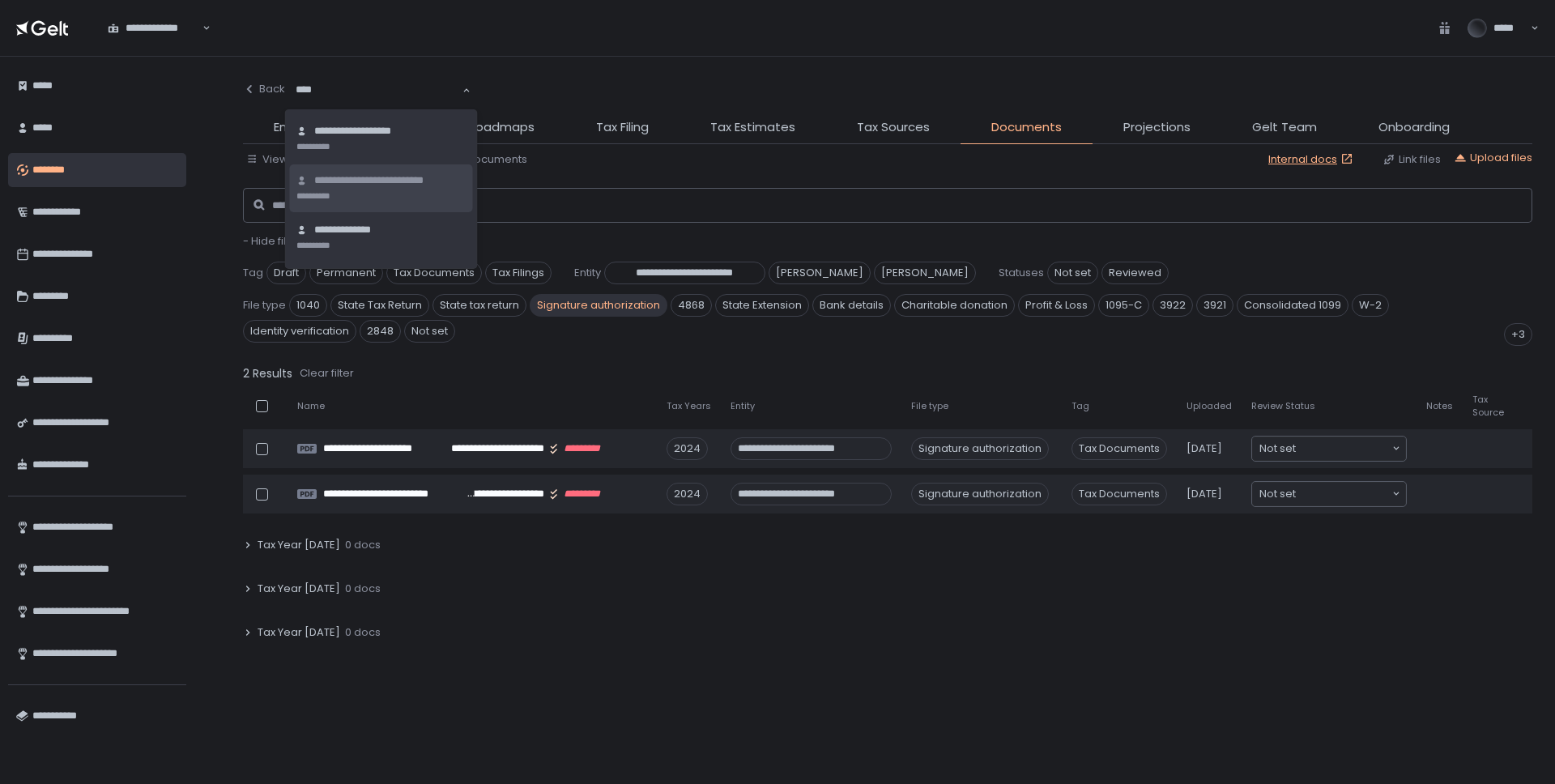
click at [392, 172] on li "**********" at bounding box center [380, 187] width 183 height 48
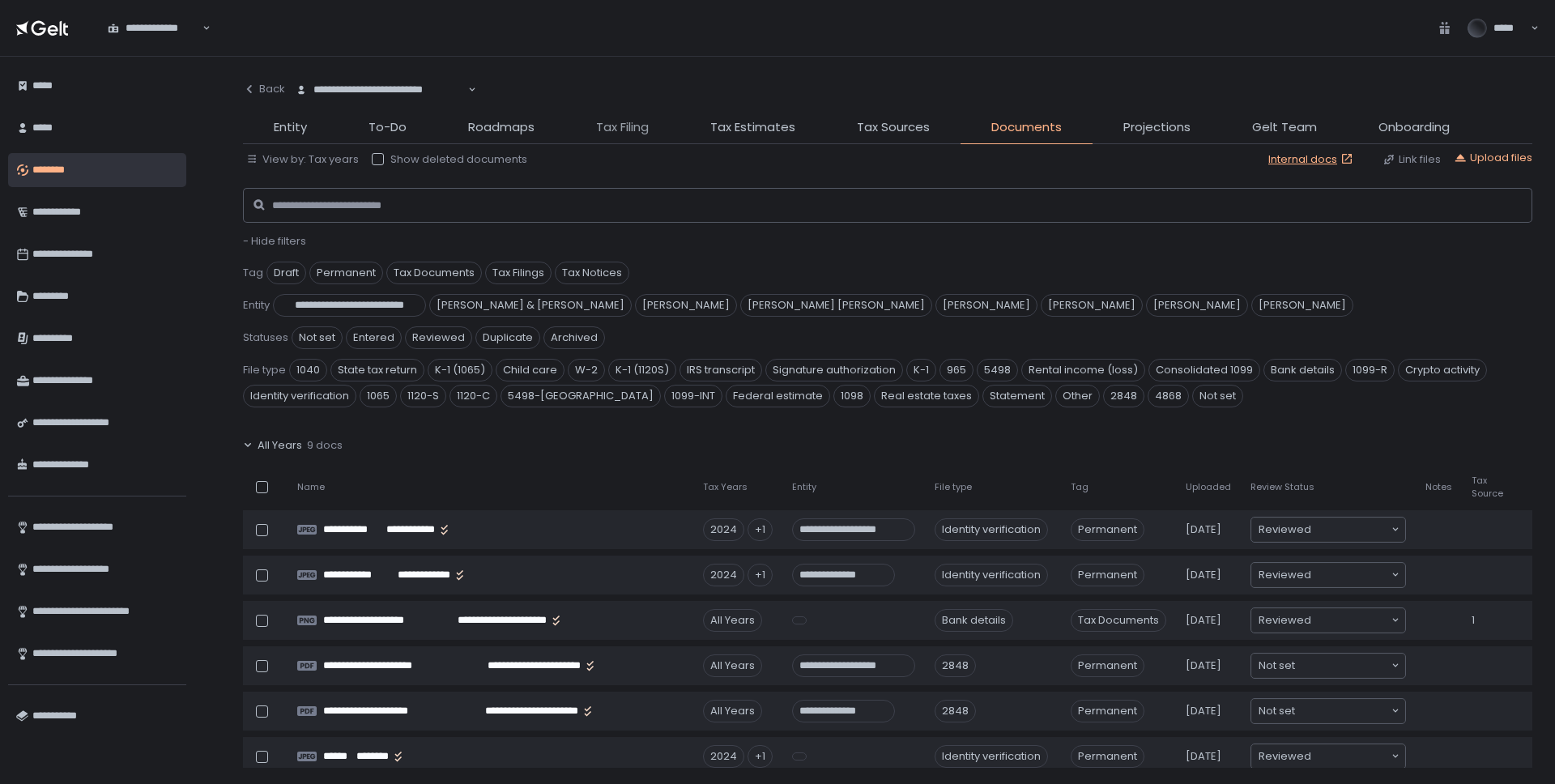
click at [642, 131] on span "Tax Filing" at bounding box center [622, 127] width 52 height 19
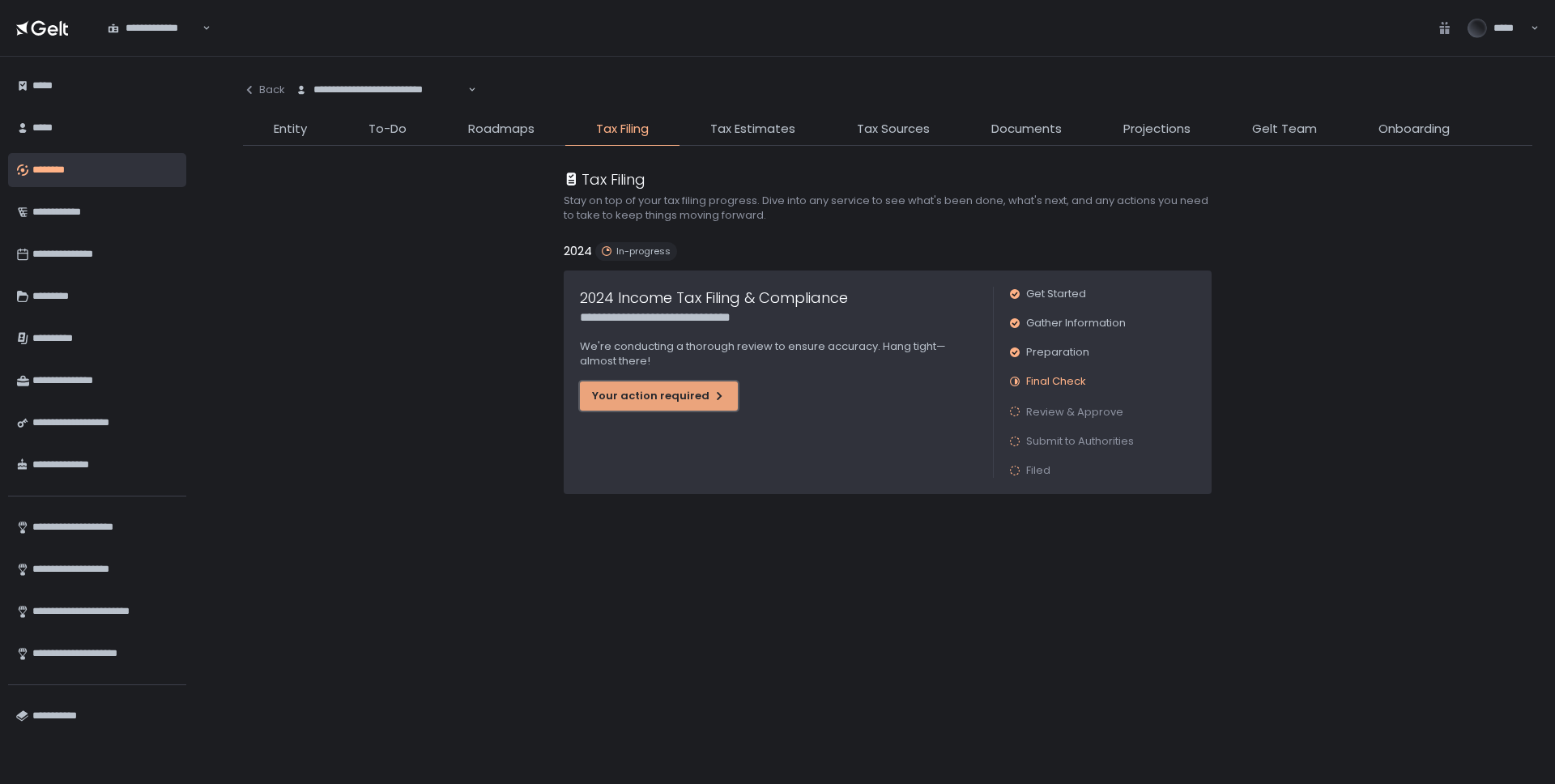
click at [615, 388] on button "Your action required" at bounding box center [659, 395] width 158 height 29
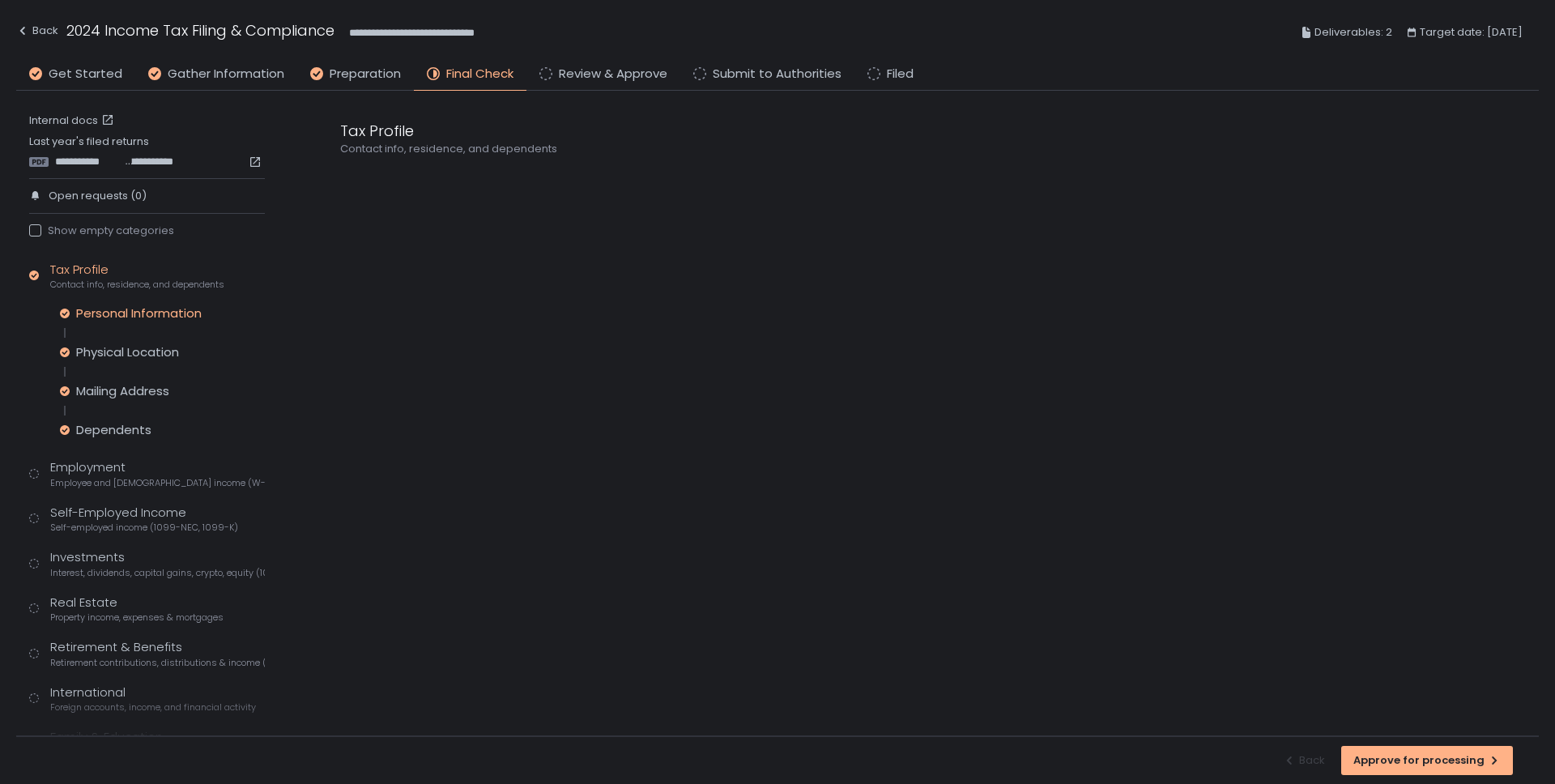
click at [100, 319] on div "Personal Information" at bounding box center [139, 313] width 126 height 16
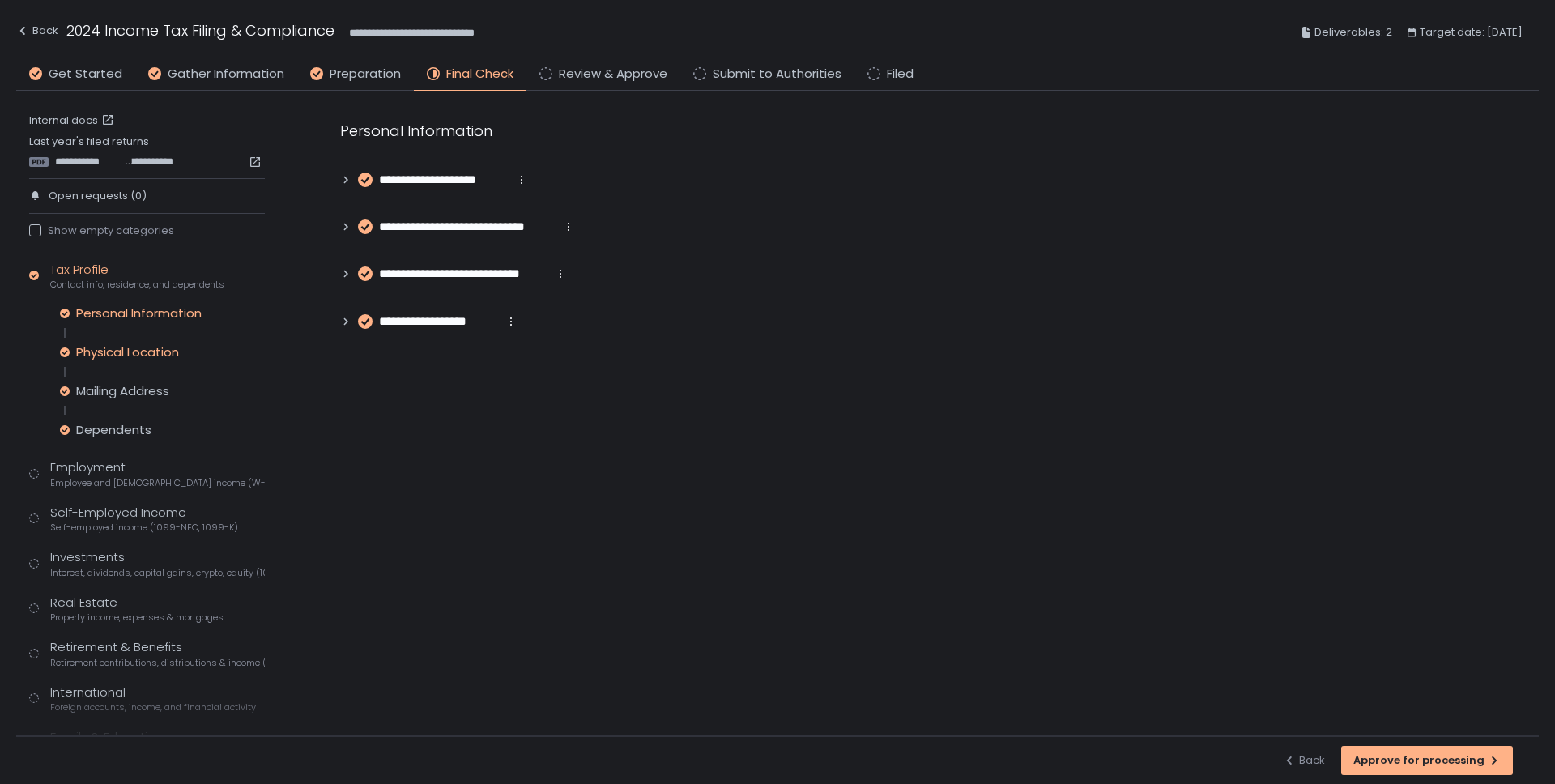
click at [103, 349] on div "Physical Location" at bounding box center [127, 351] width 103 height 16
click at [107, 377] on div "Personal Information Physical Location Mailing Address Dependents" at bounding box center [162, 372] width 205 height 133
click at [106, 391] on div "Mailing Address" at bounding box center [122, 391] width 93 height 16
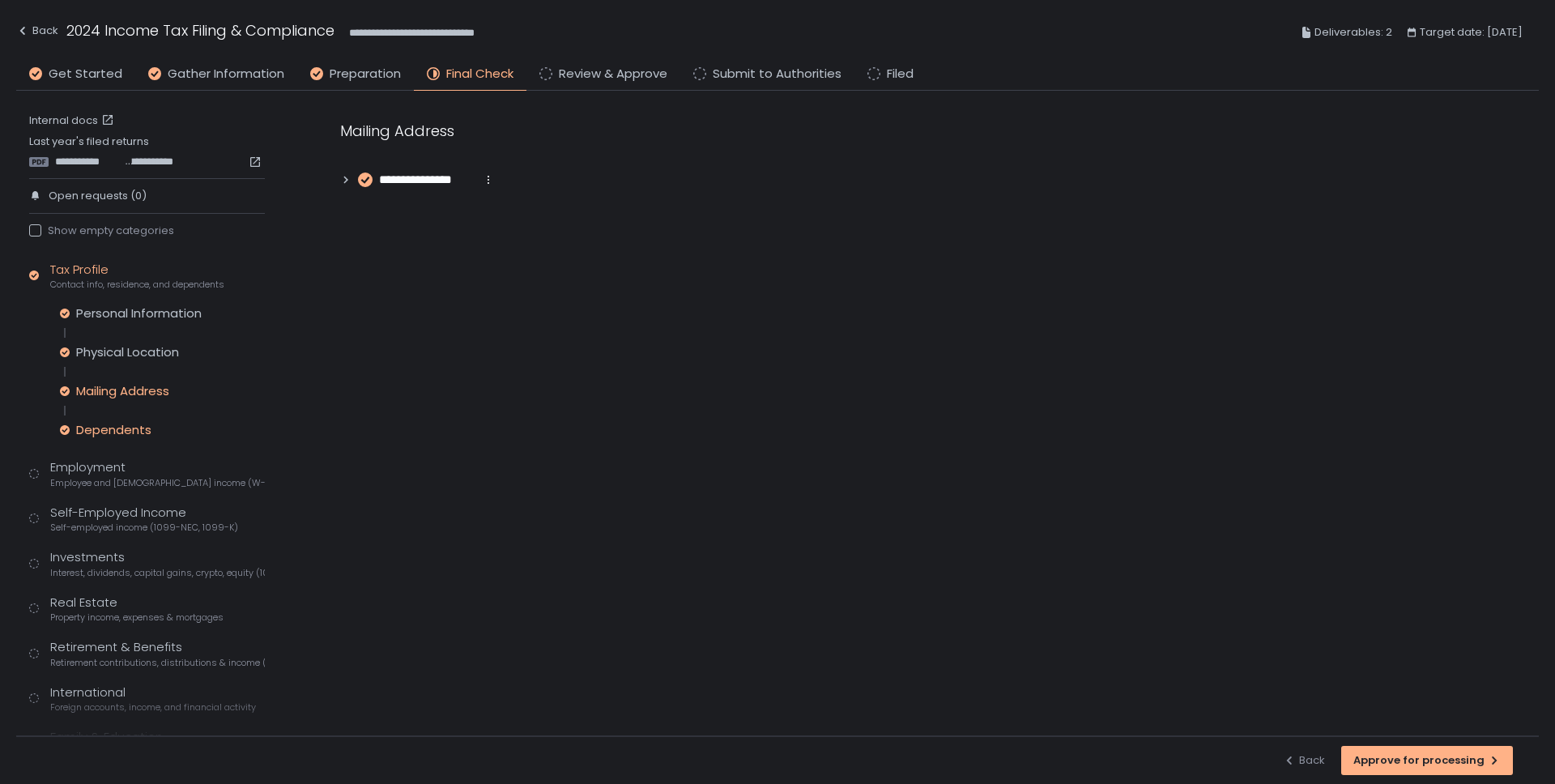
click at [109, 431] on div "Dependents" at bounding box center [113, 429] width 75 height 16
click at [45, 33] on div "Back" at bounding box center [37, 30] width 42 height 20
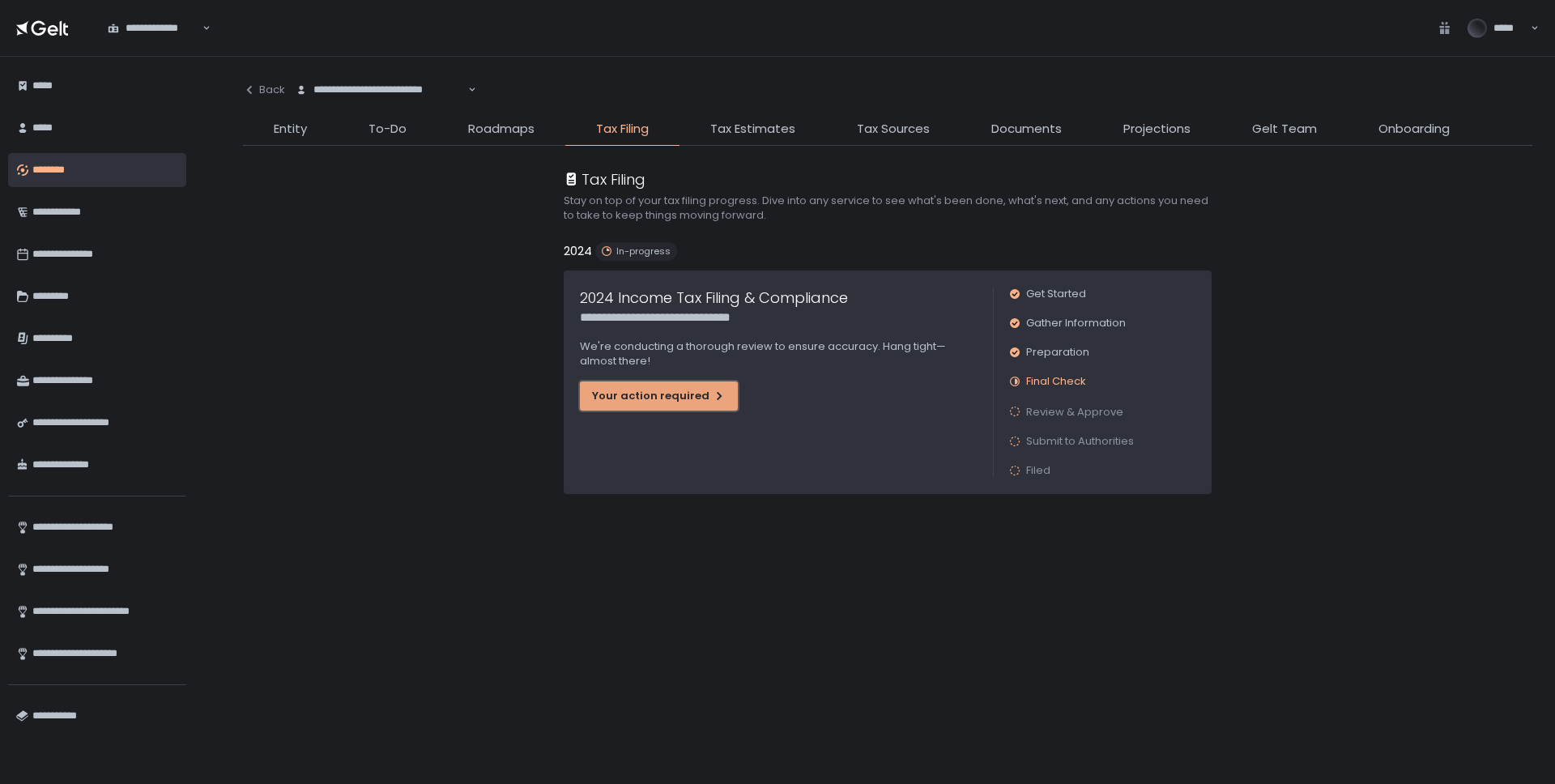
click at [651, 404] on button "Your action required" at bounding box center [659, 395] width 158 height 29
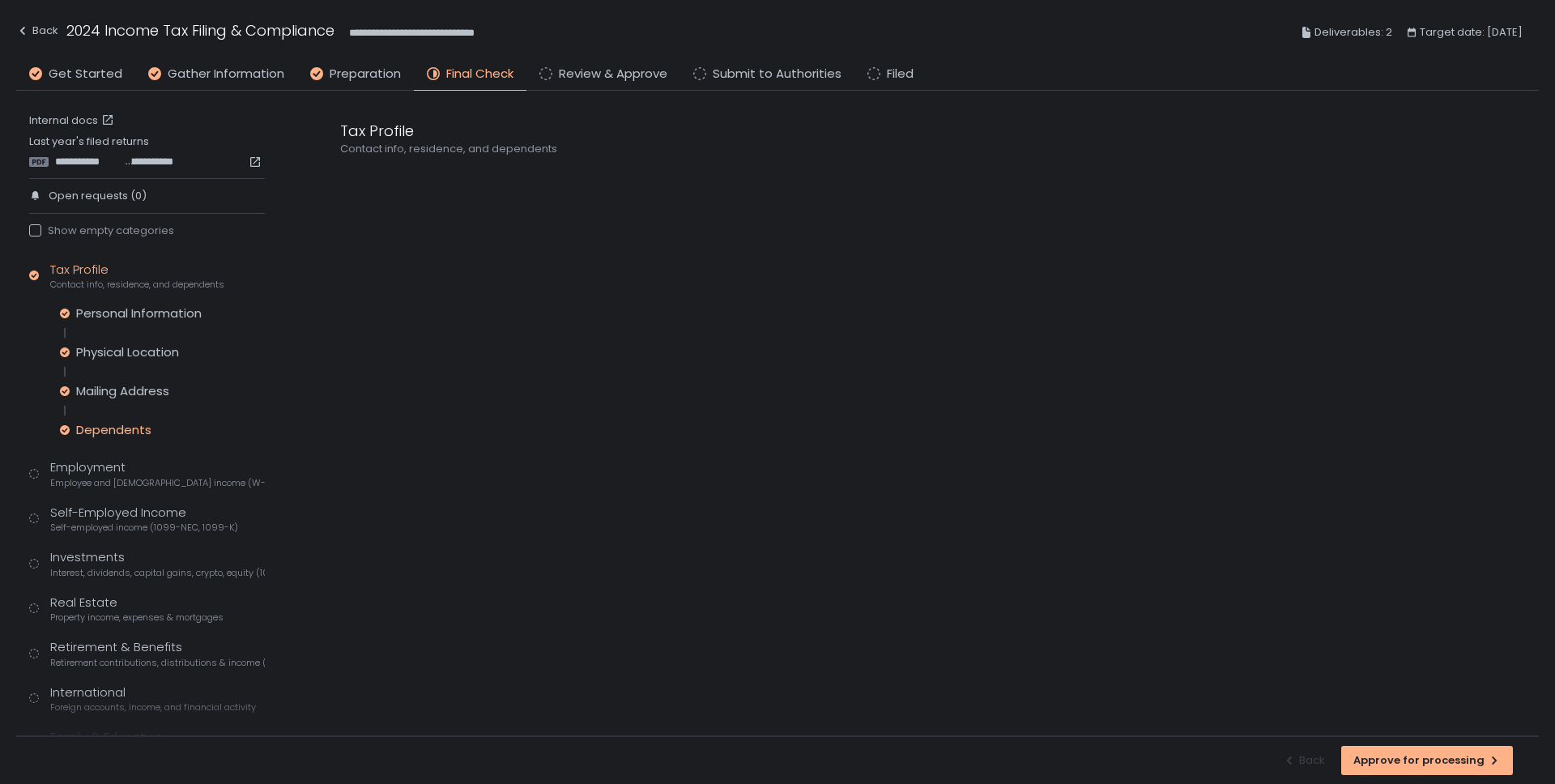
click at [161, 429] on div "Dependents" at bounding box center [162, 429] width 205 height 16
click at [45, 29] on div "Back" at bounding box center [37, 30] width 42 height 20
